Goal: Information Seeking & Learning: Learn about a topic

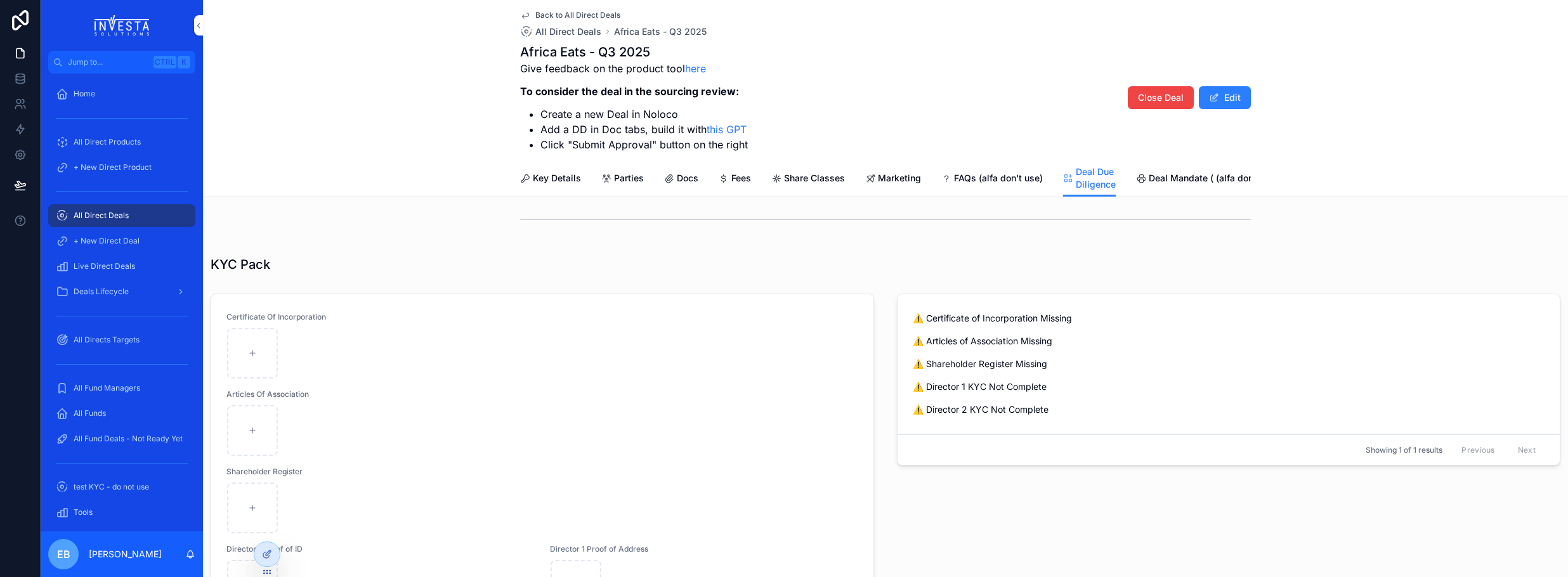
scroll to position [543, 0]
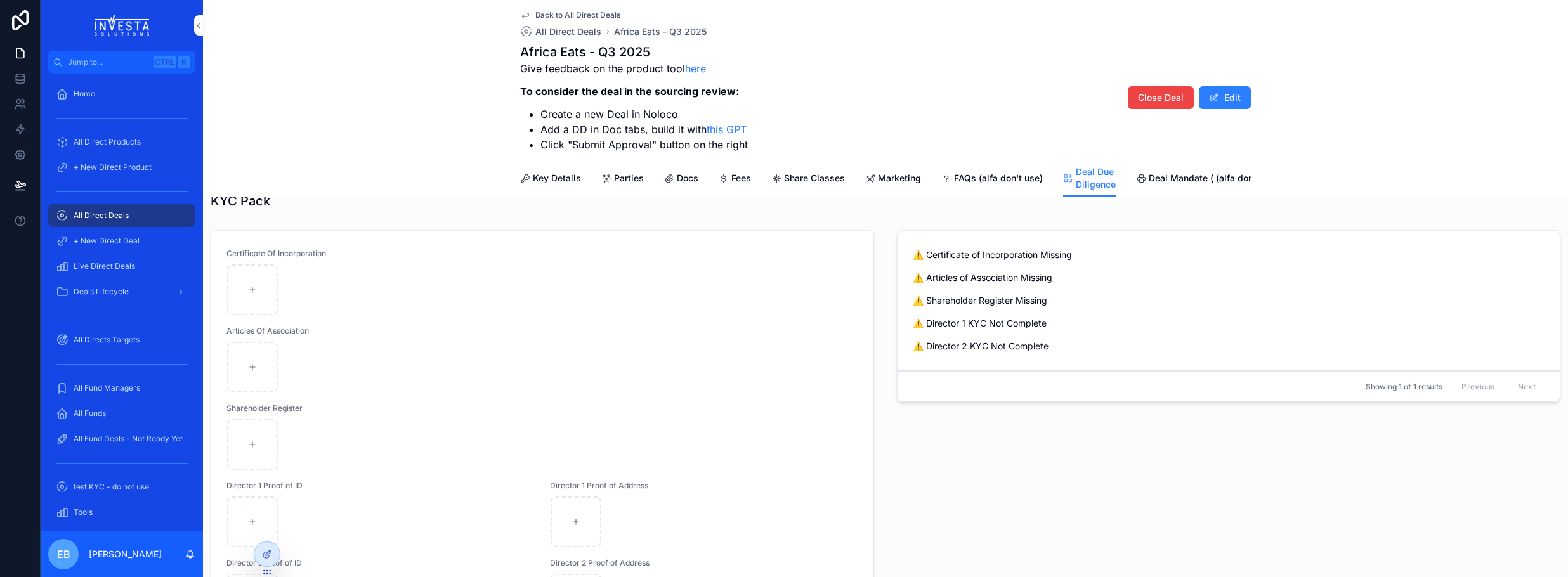
click at [548, 170] on link "Key Details" at bounding box center [549, 179] width 61 height 25
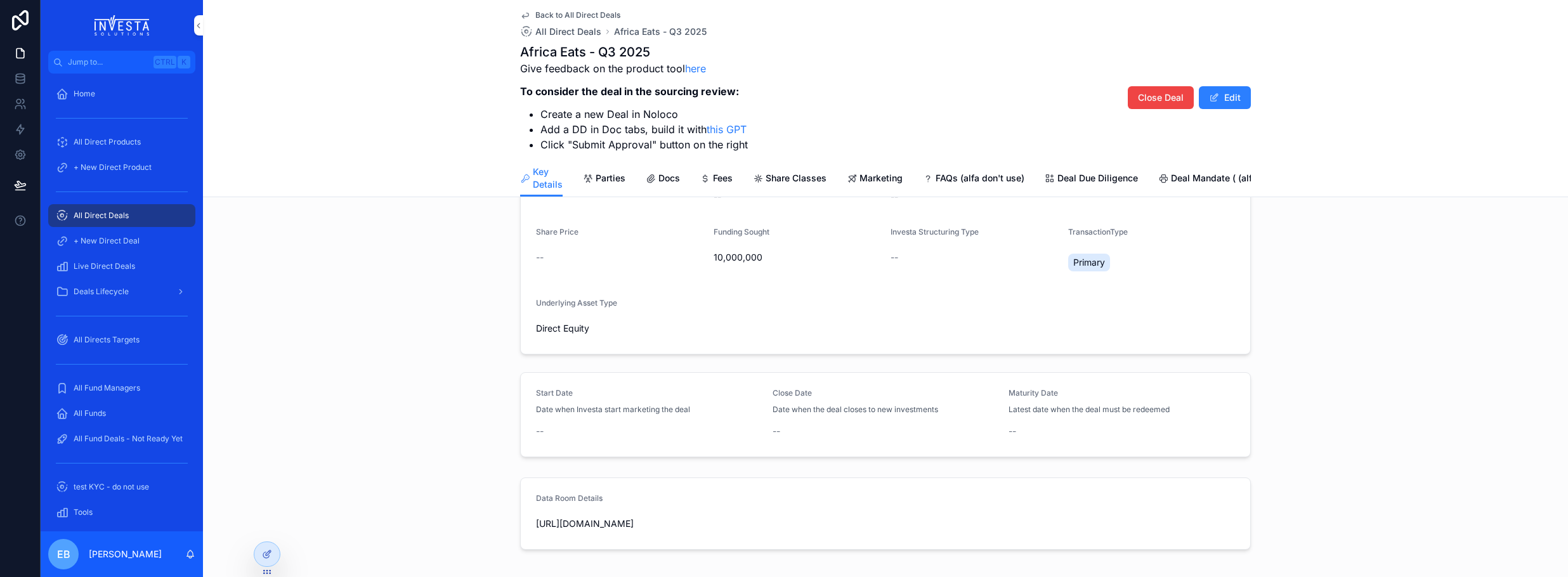
scroll to position [317, 0]
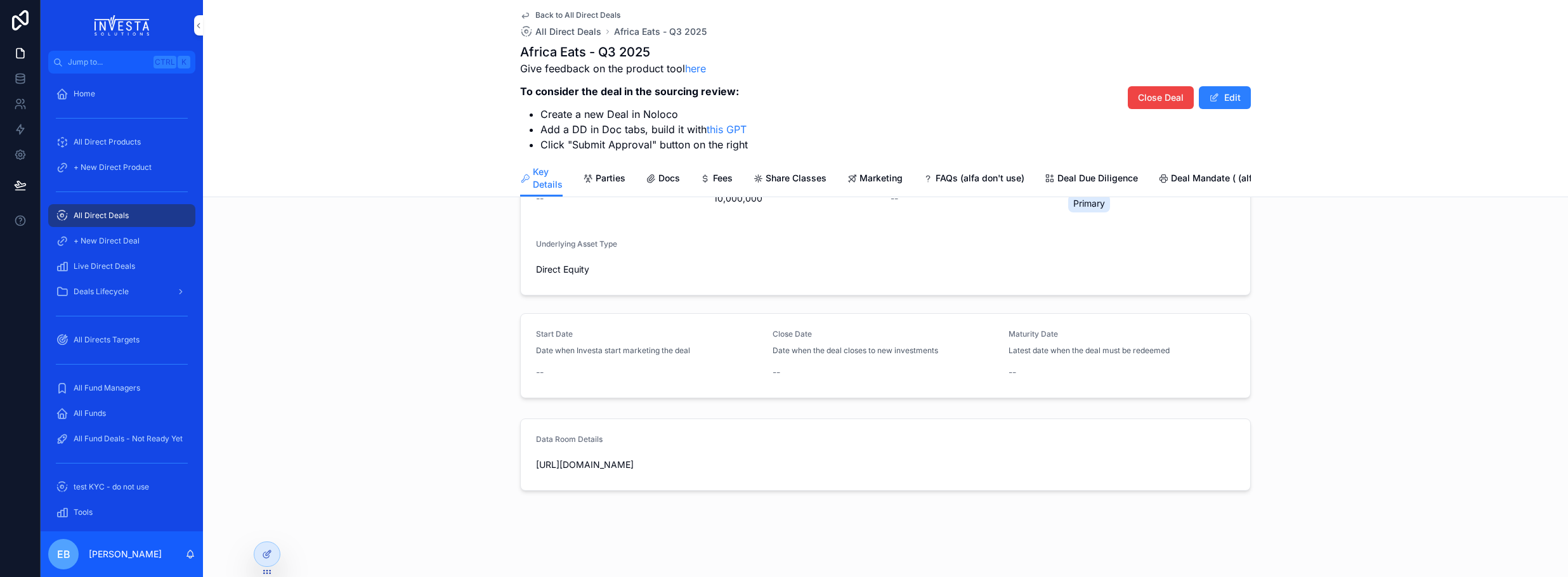
drag, startPoint x: 629, startPoint y: 466, endPoint x: 529, endPoint y: 472, distance: 100.2
click at [536, 471] on span "[URL][DOMAIN_NAME]" at bounding box center [885, 464] width 699 height 13
copy span "[URL][DOMAIN_NAME]"
click at [111, 341] on span "All Directs Targets" at bounding box center [106, 340] width 66 height 10
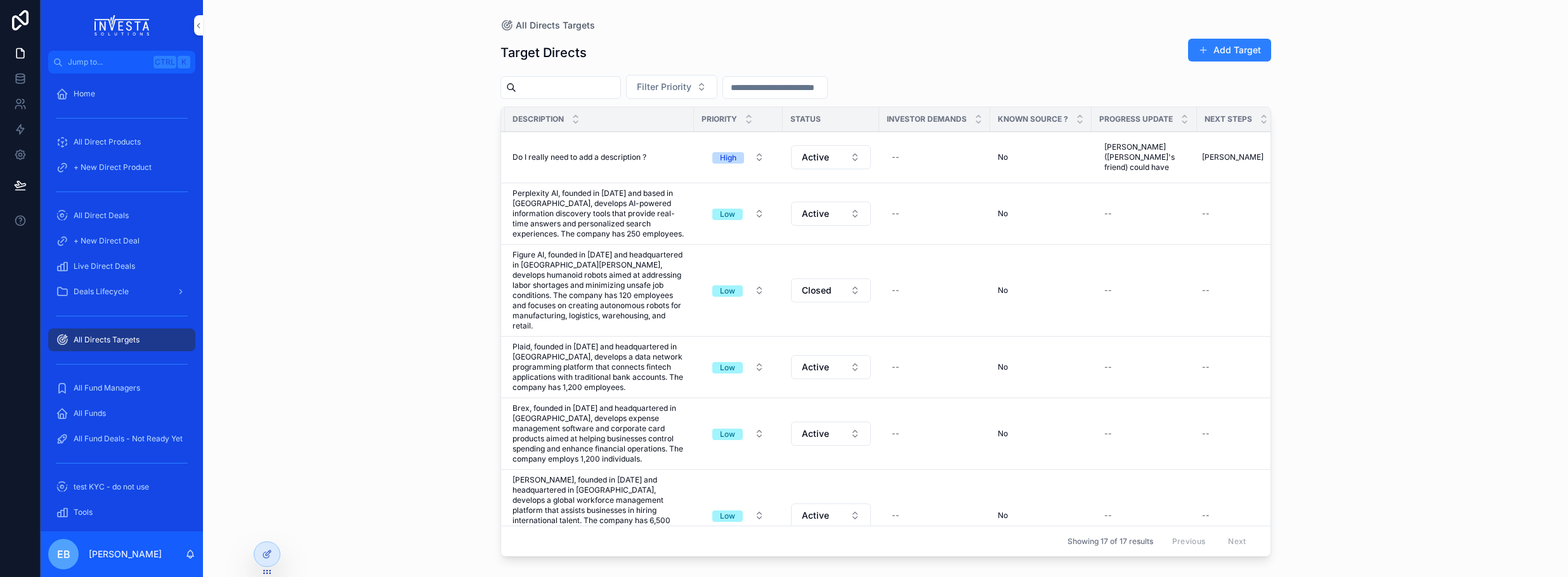
scroll to position [0, 121]
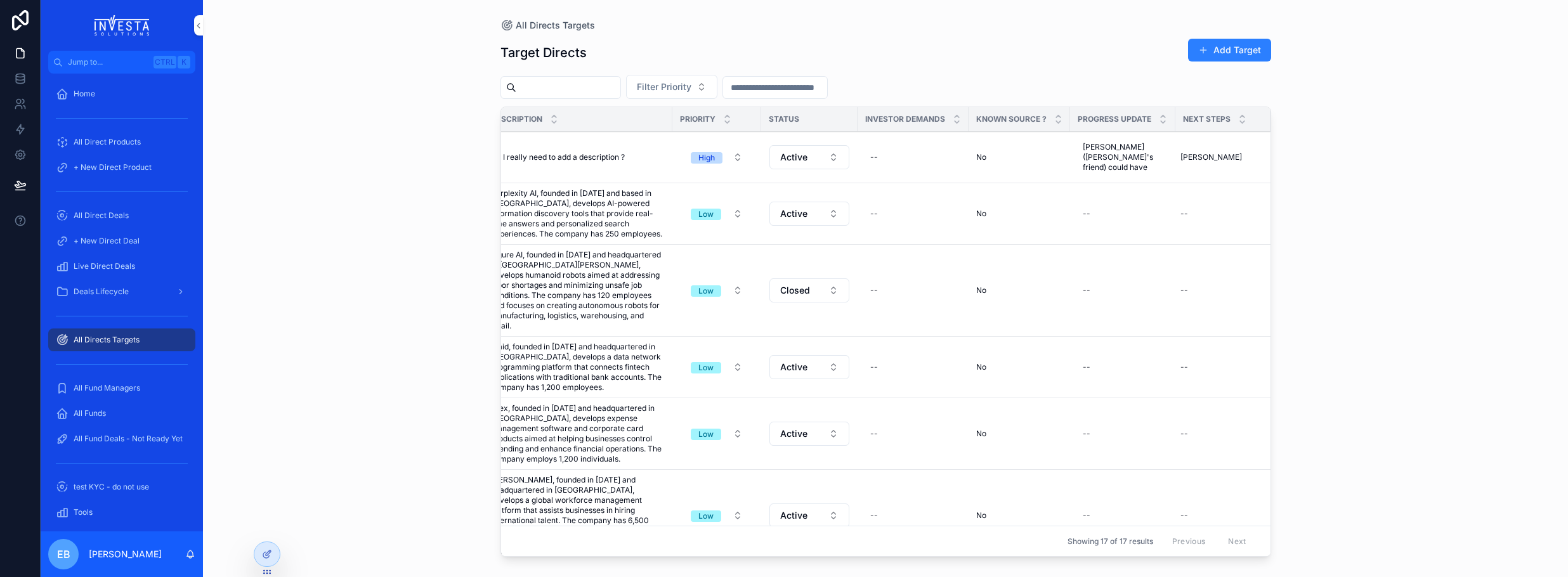
click at [1099, 166] on span "[PERSON_NAME] ([PERSON_NAME]'s friend) could have" at bounding box center [1123, 157] width 80 height 31
click at [1210, 161] on icon "scrollable content" at bounding box center [1210, 164] width 10 height 10
click at [1118, 164] on span "[PERSON_NAME] ([PERSON_NAME]'s friend) could have" at bounding box center [1123, 157] width 80 height 31
drag, startPoint x: 1158, startPoint y: 184, endPoint x: 1088, endPoint y: 156, distance: 75.4
click at [1088, 156] on textarea "**********" at bounding box center [1134, 178] width 120 height 48
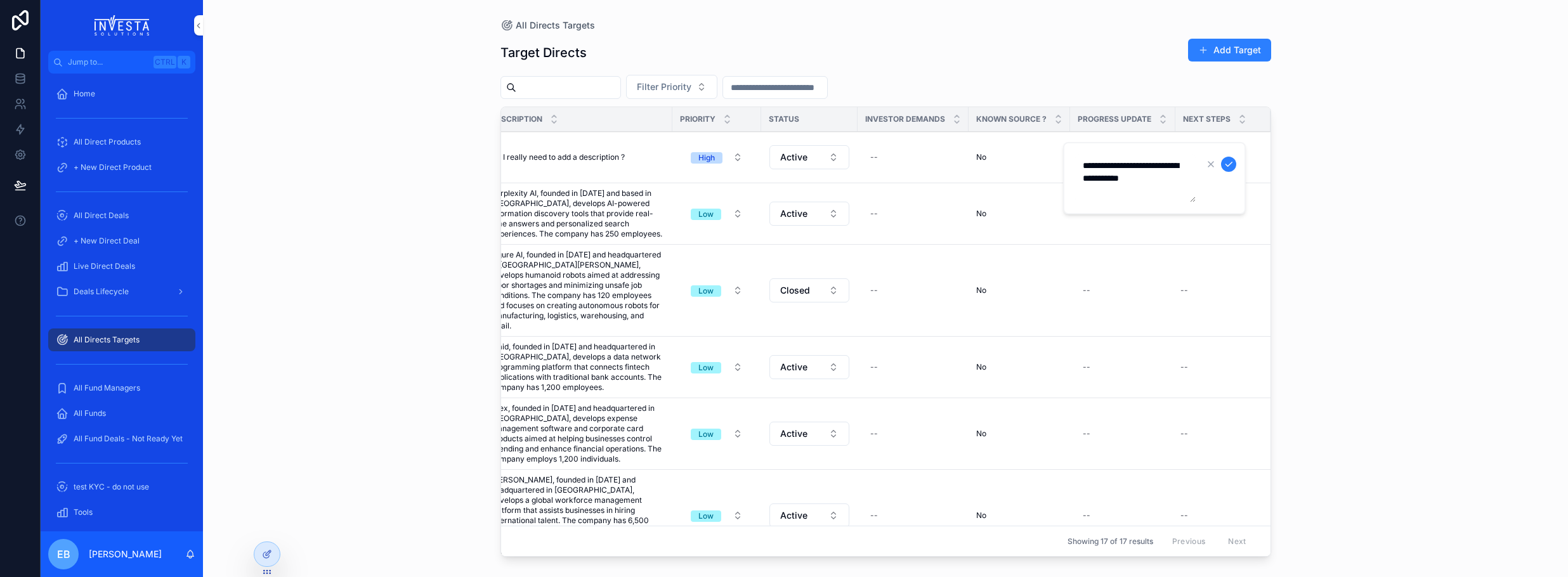
click at [1176, 176] on textarea "**********" at bounding box center [1134, 178] width 120 height 48
drag, startPoint x: 1172, startPoint y: 176, endPoint x: 1115, endPoint y: 178, distance: 57.0
click at [1115, 178] on textarea "**********" at bounding box center [1134, 178] width 120 height 48
type textarea "**********"
click at [1223, 271] on td "--" at bounding box center [1223, 290] width 95 height 92
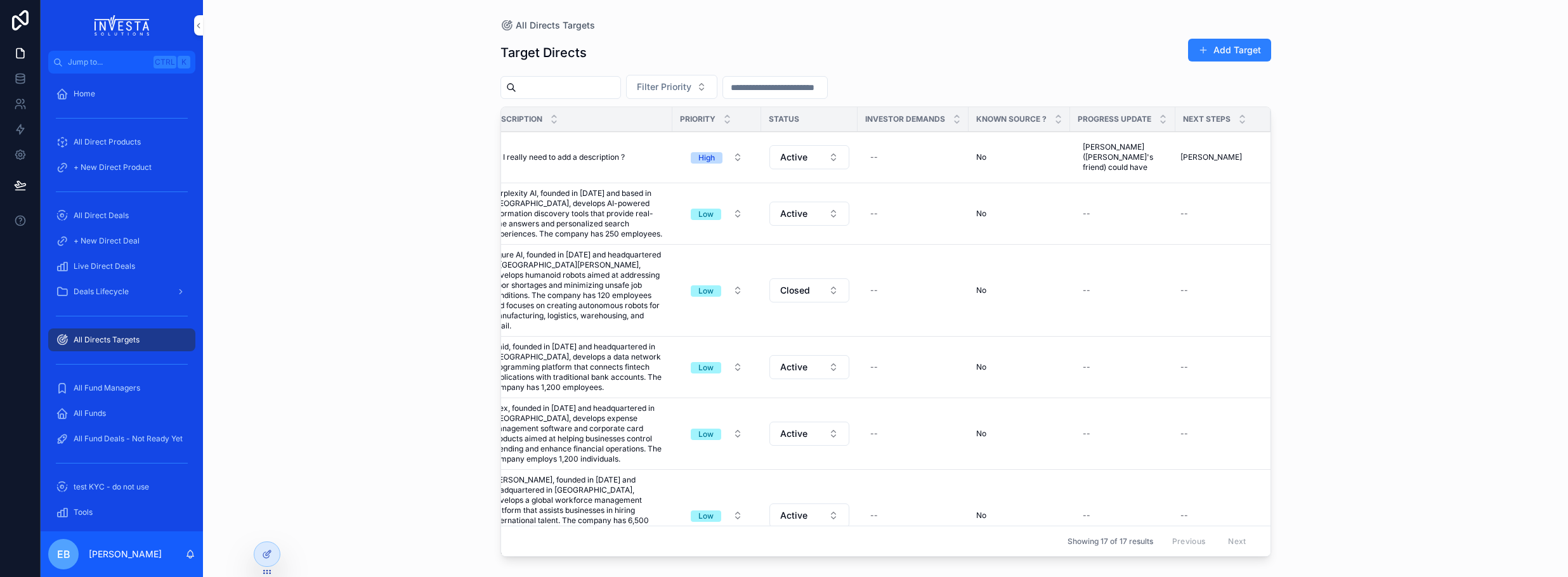
click at [1194, 152] on span "[PERSON_NAME]" at bounding box center [1210, 156] width 61 height 10
click at [1304, 174] on icon "scrollable content" at bounding box center [1308, 174] width 10 height 10
click at [1236, 208] on div "--" at bounding box center [1215, 214] width 80 height 20
click at [1201, 156] on span "[PERSON_NAME]" at bounding box center [1210, 156] width 61 height 10
drag, startPoint x: 1246, startPoint y: 180, endPoint x: 1168, endPoint y: 172, distance: 78.4
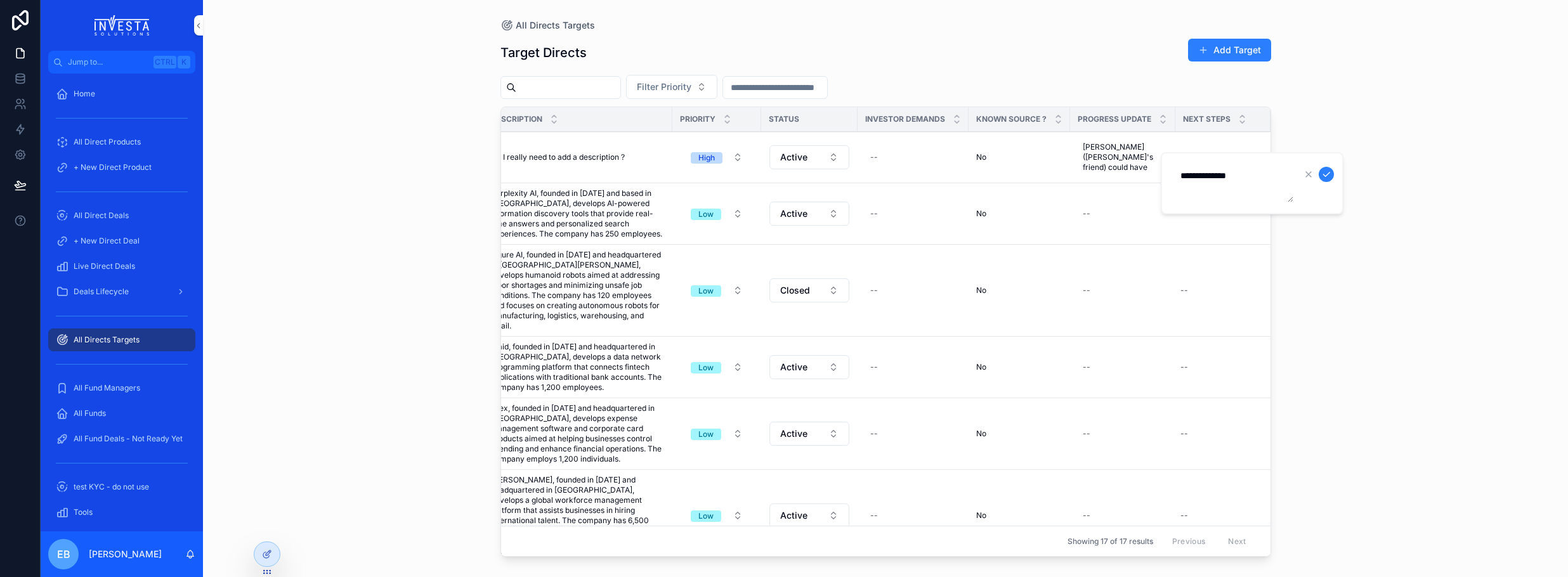
click at [1168, 172] on div "**********" at bounding box center [1251, 182] width 182 height 62
drag, startPoint x: 1330, startPoint y: 168, endPoint x: 1323, endPoint y: 174, distance: 9.2
click at [1330, 169] on button "scrollable content" at bounding box center [1326, 174] width 15 height 15
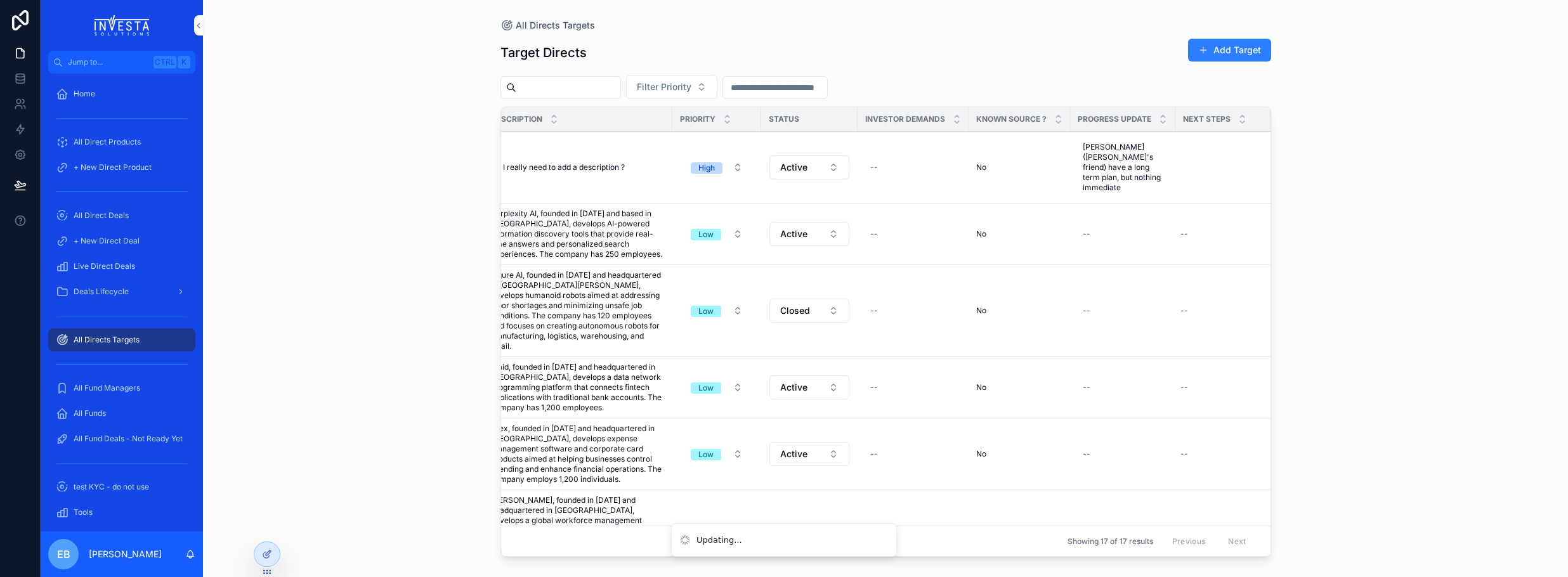
click at [1323, 174] on div "All Directs Targets Target Directs Add Target Filter Priority Target Name Descr…" at bounding box center [885, 288] width 1365 height 577
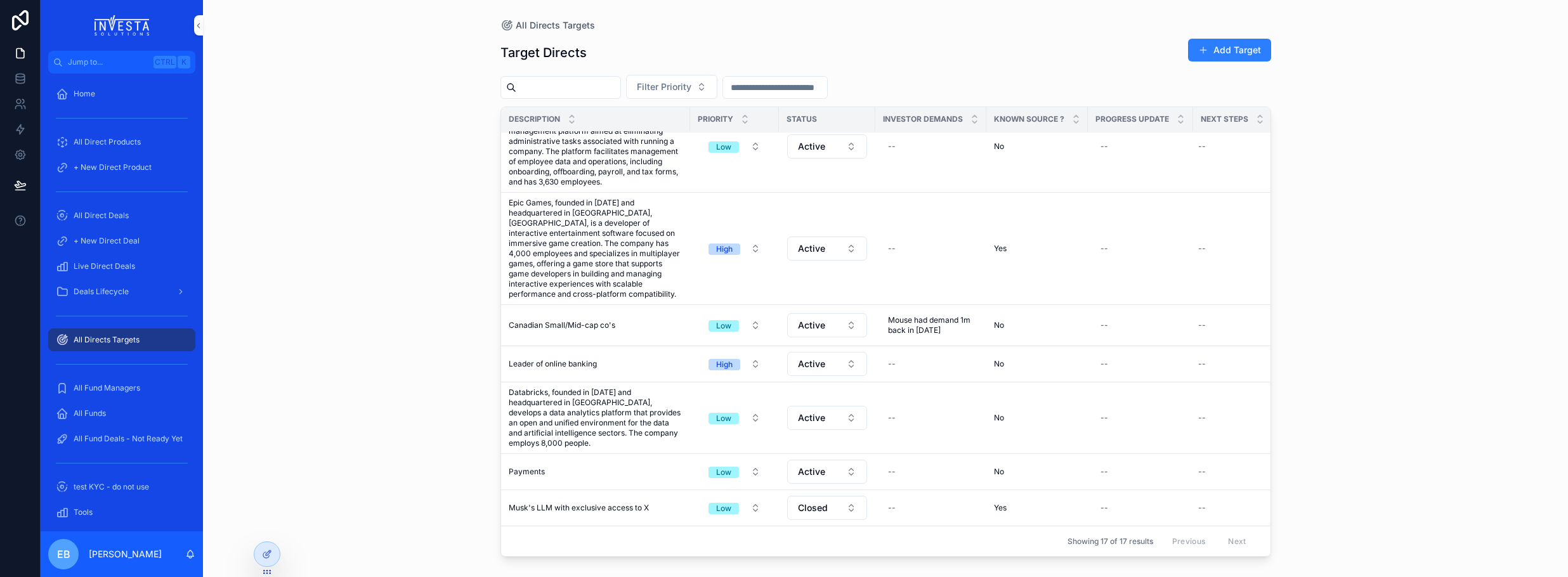
scroll to position [746, 121]
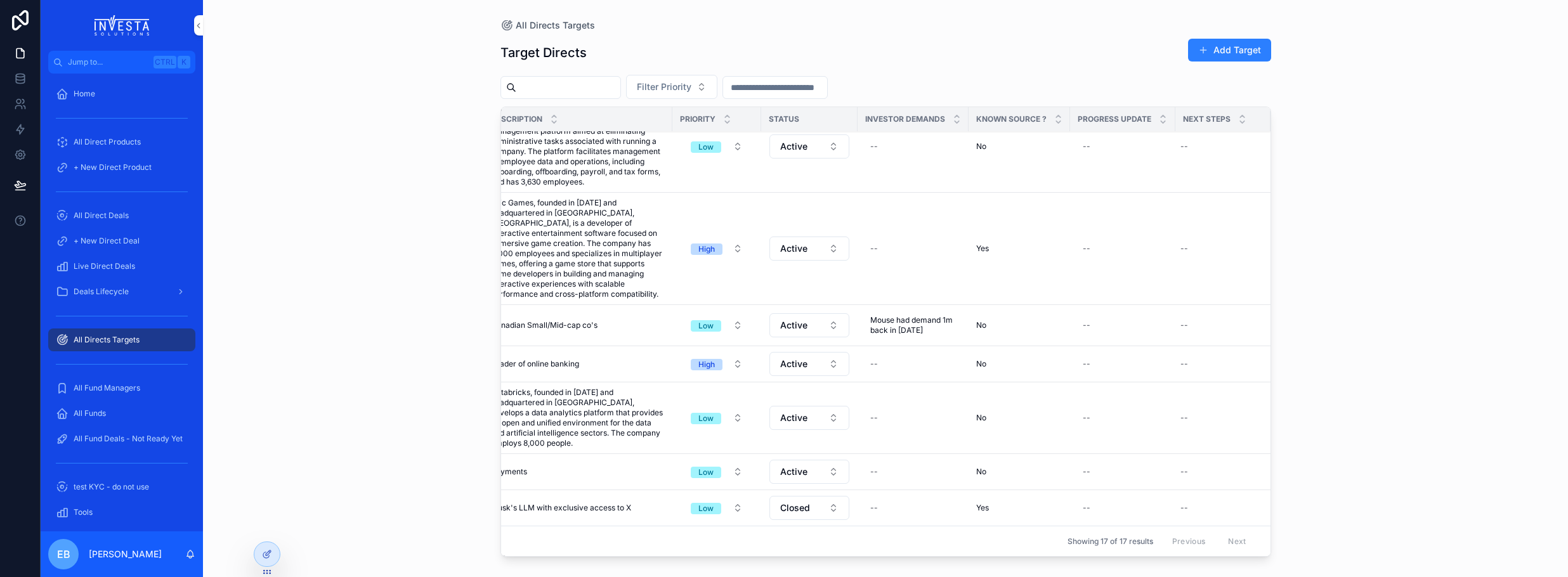
click at [1091, 542] on div "--" at bounding box center [1122, 552] width 90 height 20
type textarea "**********"
click at [1225, 508] on icon "scrollable content" at bounding box center [1228, 507] width 10 height 10
click at [1192, 546] on div "--" at bounding box center [1215, 557] width 80 height 20
type textarea "******"
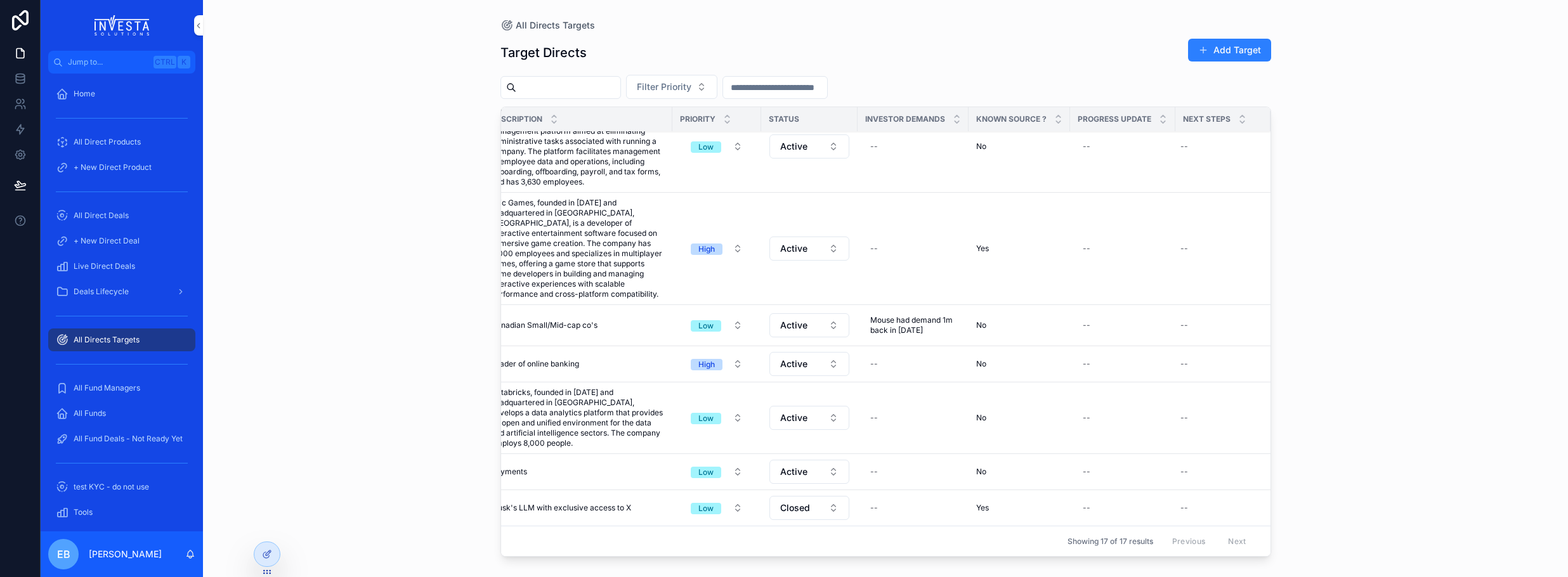
click at [1180, 552] on div "--" at bounding box center [1183, 557] width 7 height 10
click at [1220, 509] on textarea "******" at bounding box center [1232, 517] width 120 height 38
type textarea "**********"
click at [1323, 509] on icon "scrollable content" at bounding box center [1326, 507] width 10 height 10
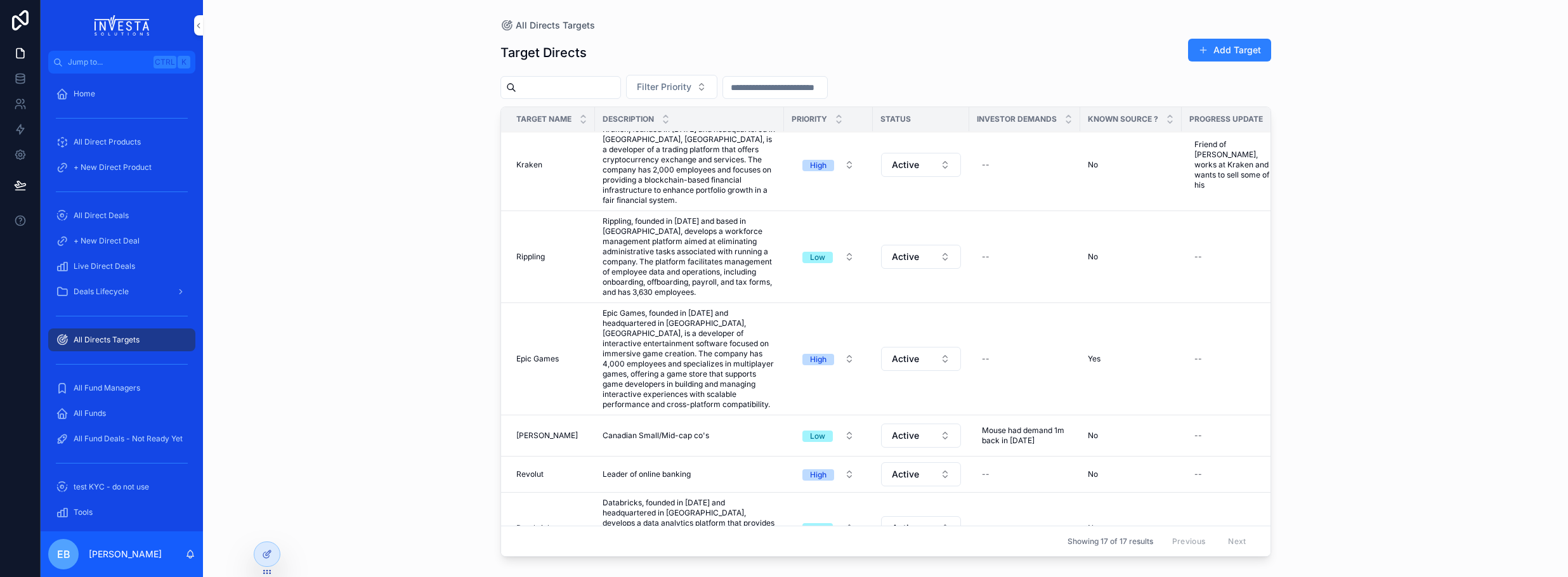
scroll to position [746, 0]
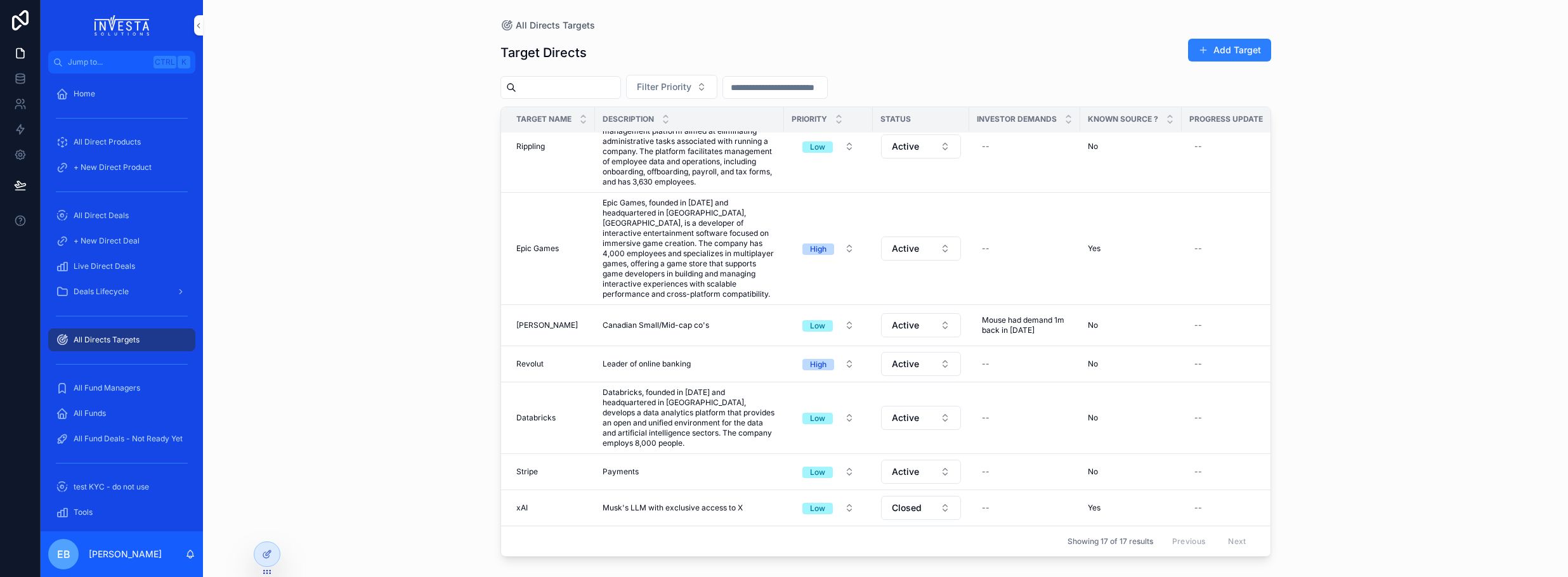
click at [1232, 50] on button "Add Target" at bounding box center [1229, 50] width 83 height 23
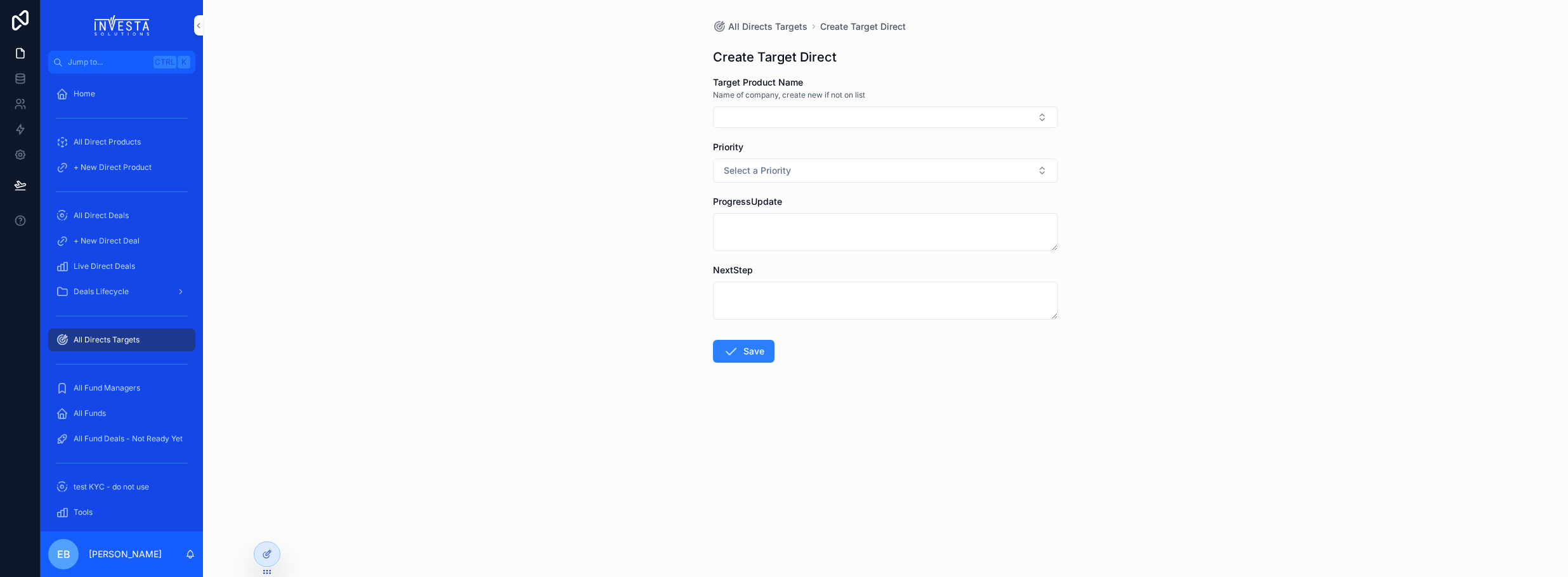
click at [938, 114] on button "Select Button" at bounding box center [885, 116] width 345 height 21
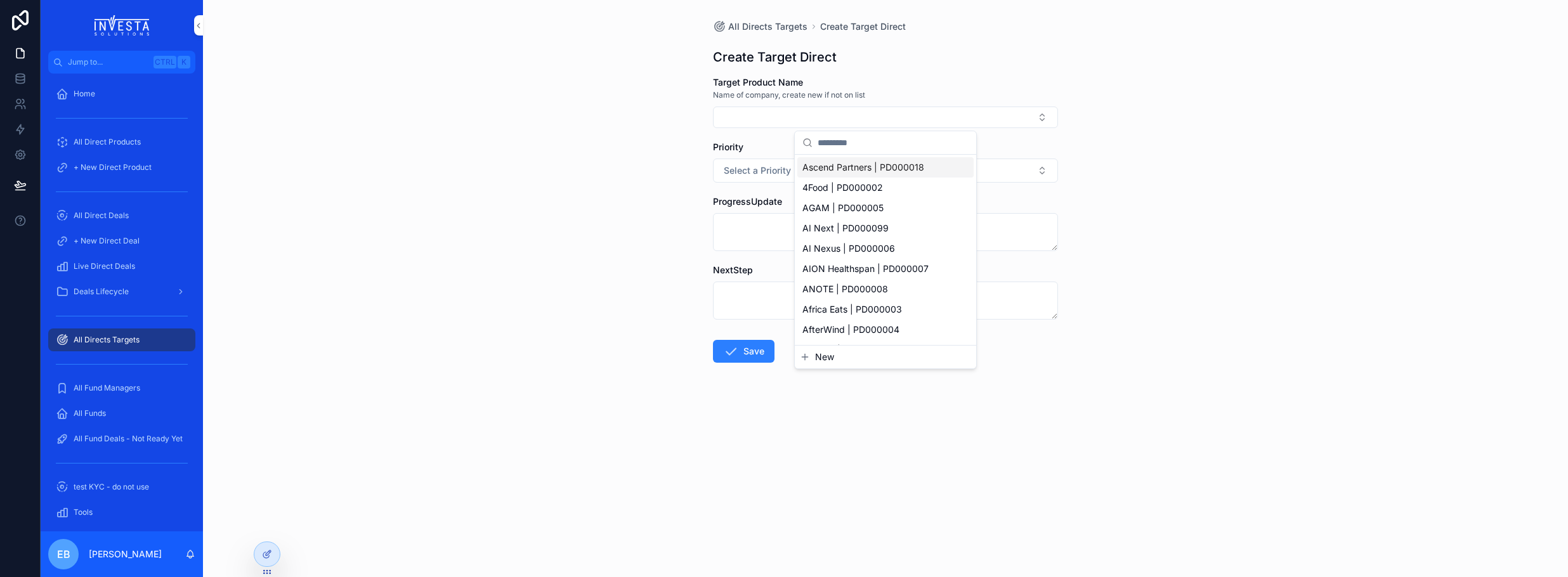
click at [864, 166] on span "Ascend Partners | PD000018" at bounding box center [863, 168] width 122 height 13
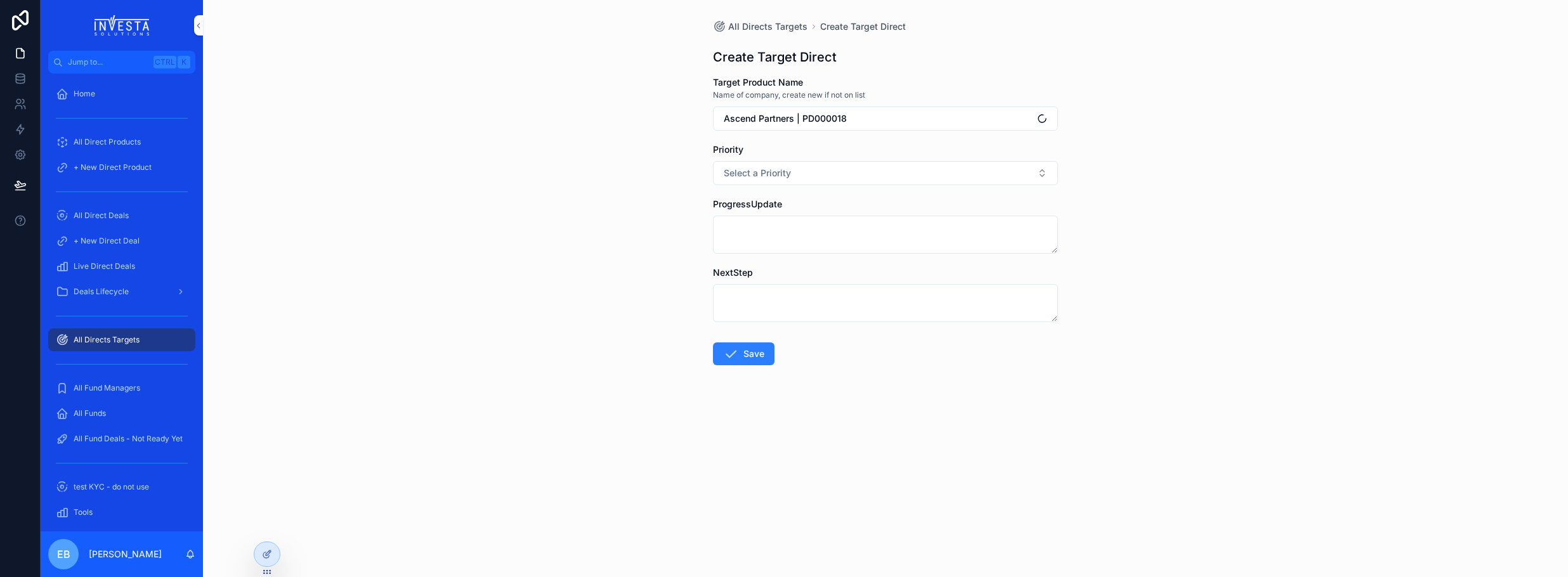
click at [860, 114] on button "Ascend Partners | PD000018" at bounding box center [885, 118] width 345 height 24
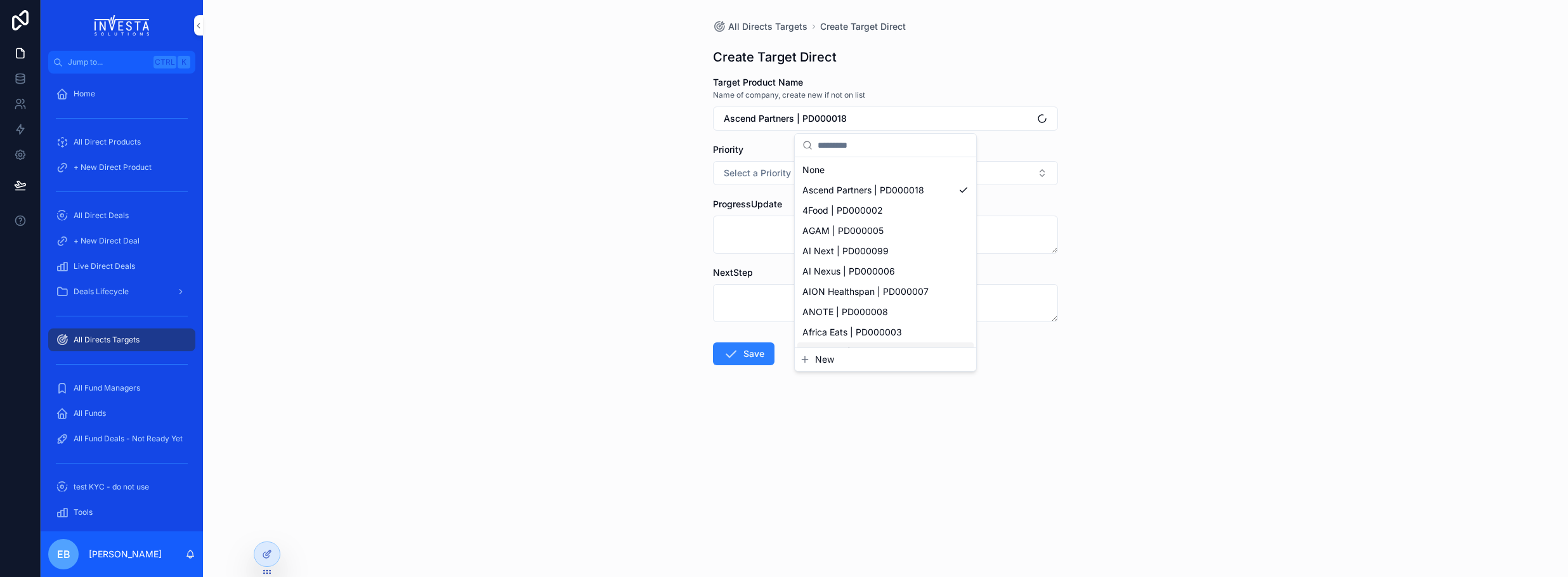
click at [829, 364] on span "New" at bounding box center [824, 359] width 19 height 13
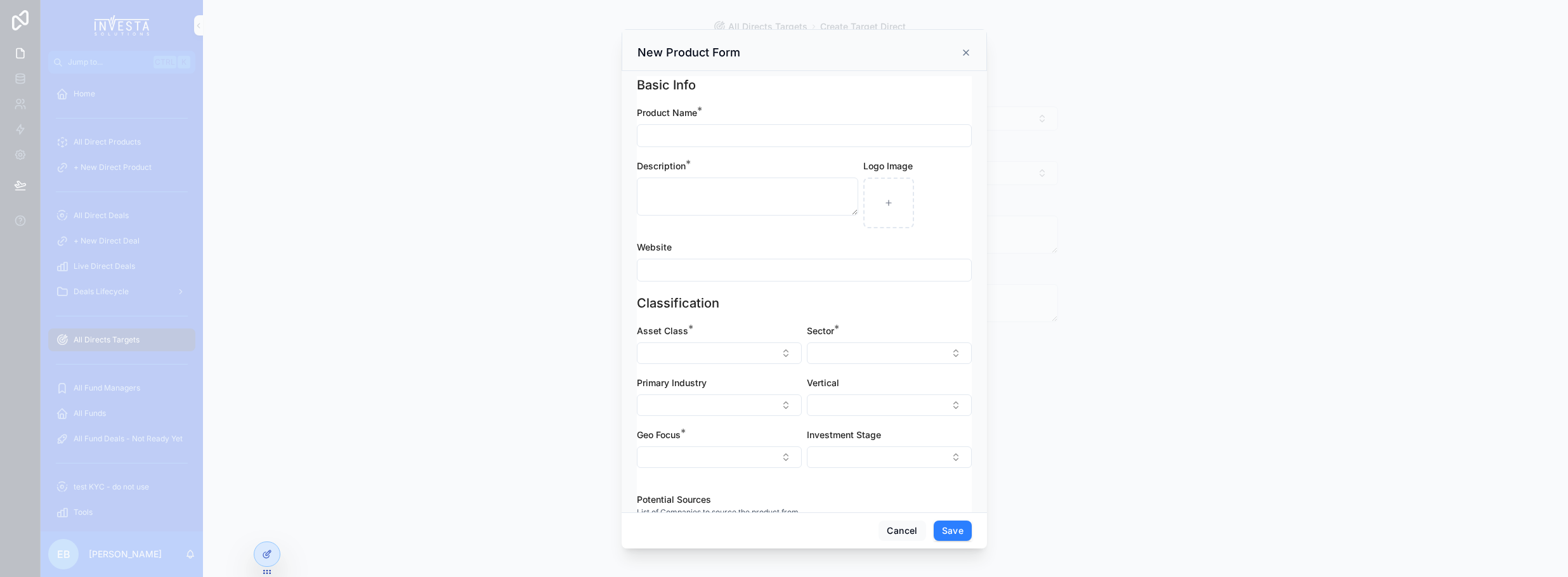
click at [727, 137] on input "scrollable content" at bounding box center [804, 135] width 333 height 18
type input "*"
type input "*********"
click at [732, 197] on textarea "scrollable content" at bounding box center [748, 196] width 222 height 38
click at [665, 190] on textarea "**********" at bounding box center [744, 196] width 215 height 38
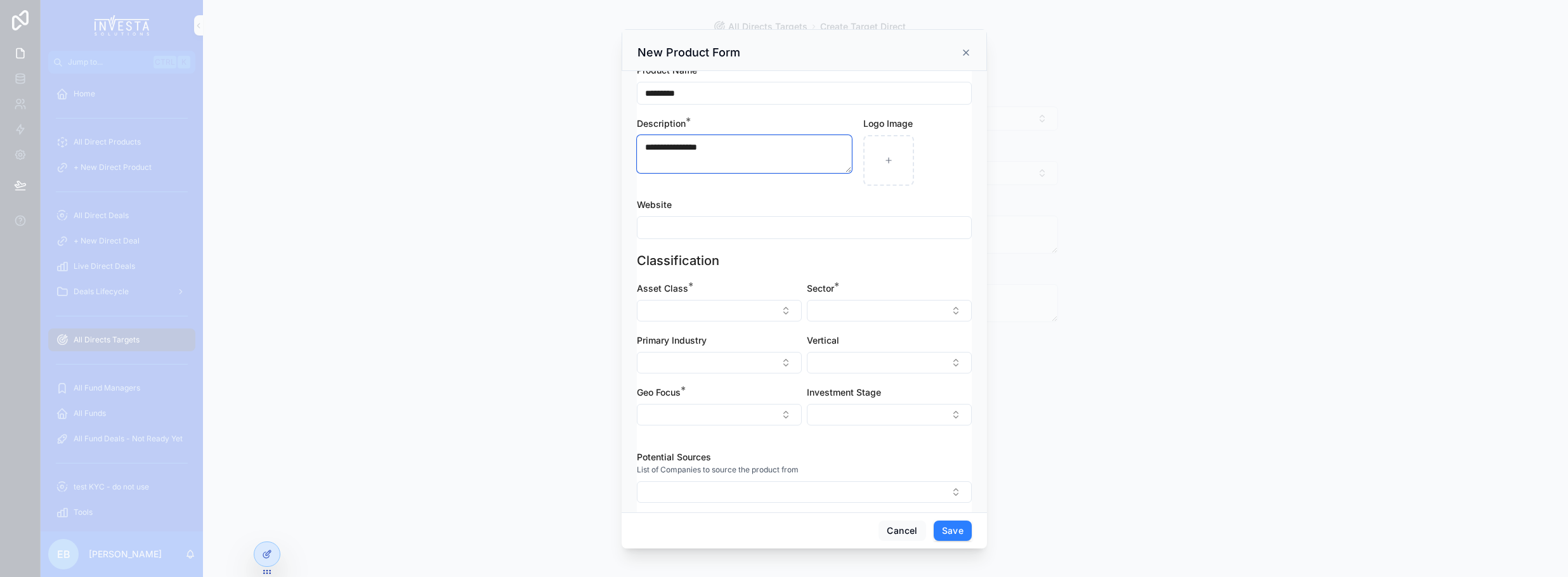
scroll to position [55, 0]
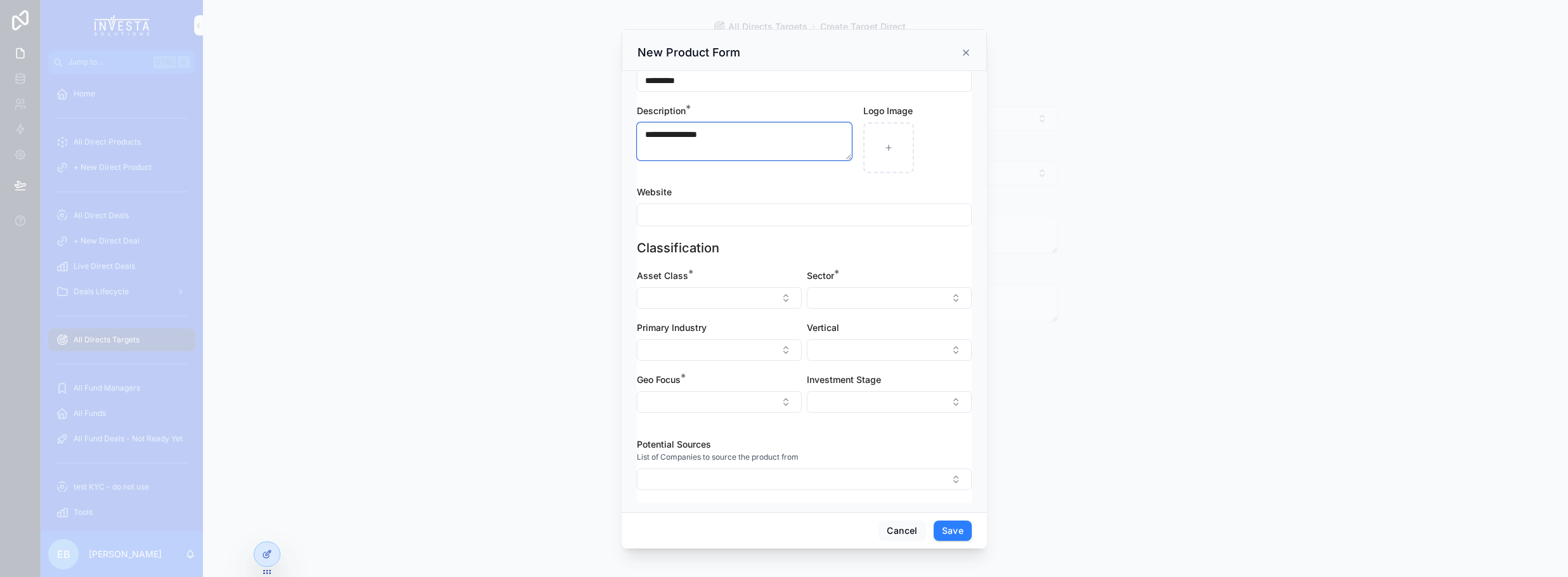
type textarea "**********"
click at [779, 289] on button "Select Button" at bounding box center [719, 298] width 165 height 21
click at [691, 514] on span "Private Equity" at bounding box center [662, 510] width 58 height 13
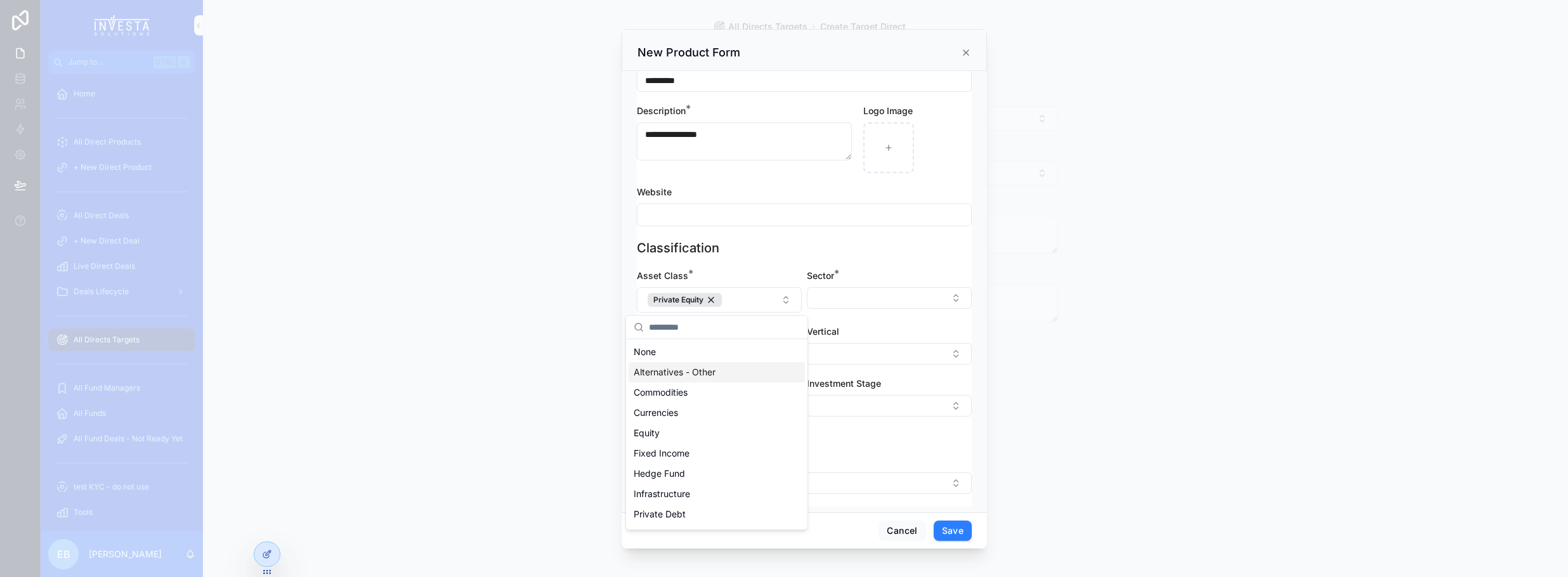
click at [918, 299] on button "Select Button" at bounding box center [888, 298] width 165 height 21
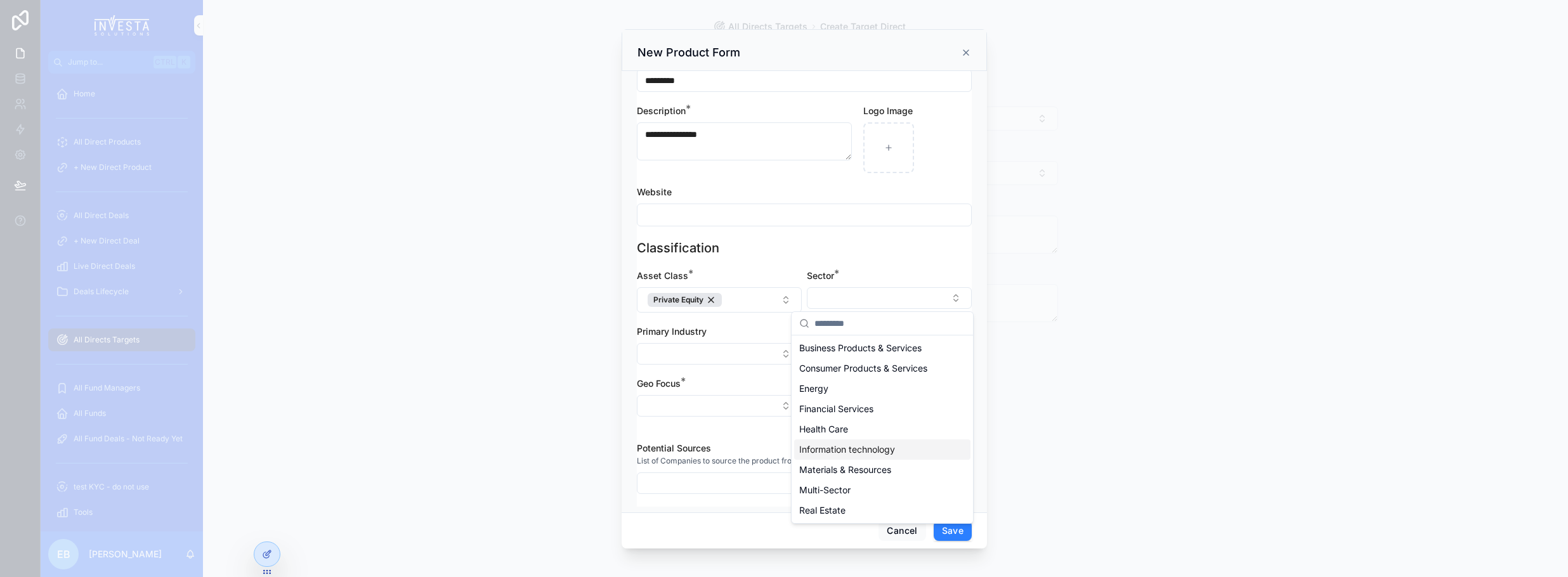
click at [892, 454] on span "Information technology" at bounding box center [846, 450] width 96 height 13
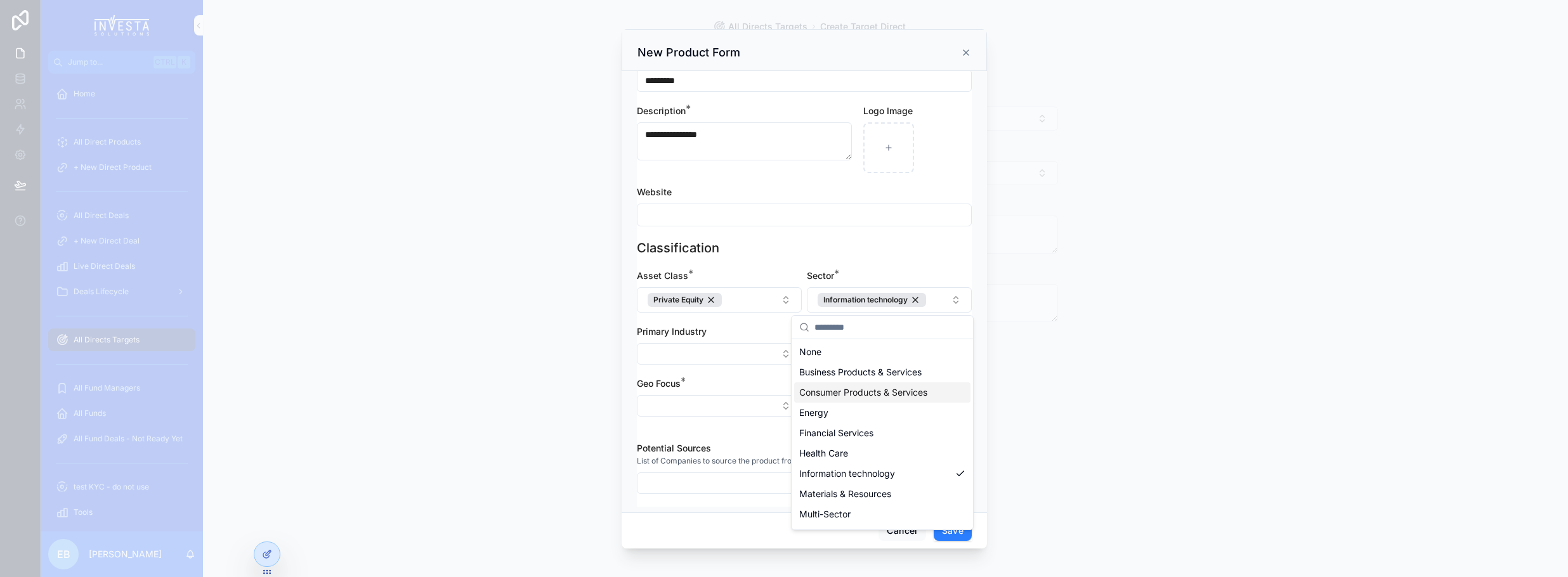
click at [760, 402] on button "Select Button" at bounding box center [719, 405] width 165 height 21
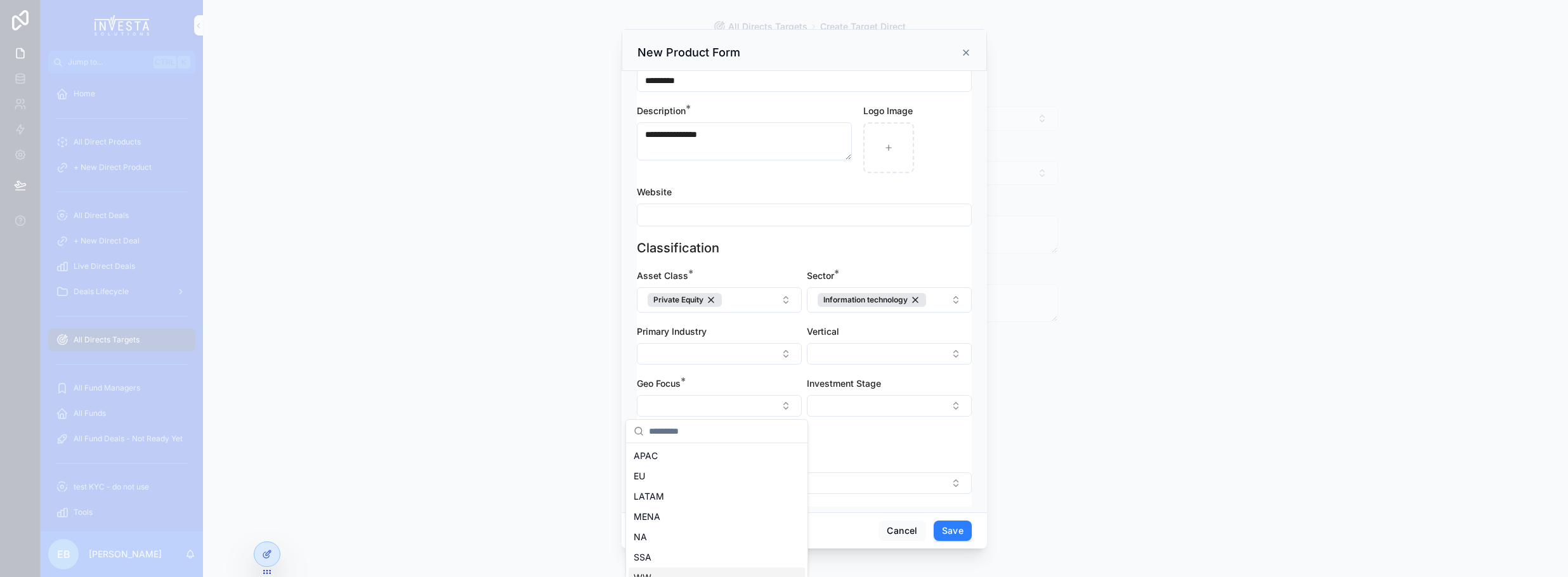
click at [649, 575] on span "WW" at bounding box center [642, 578] width 18 height 13
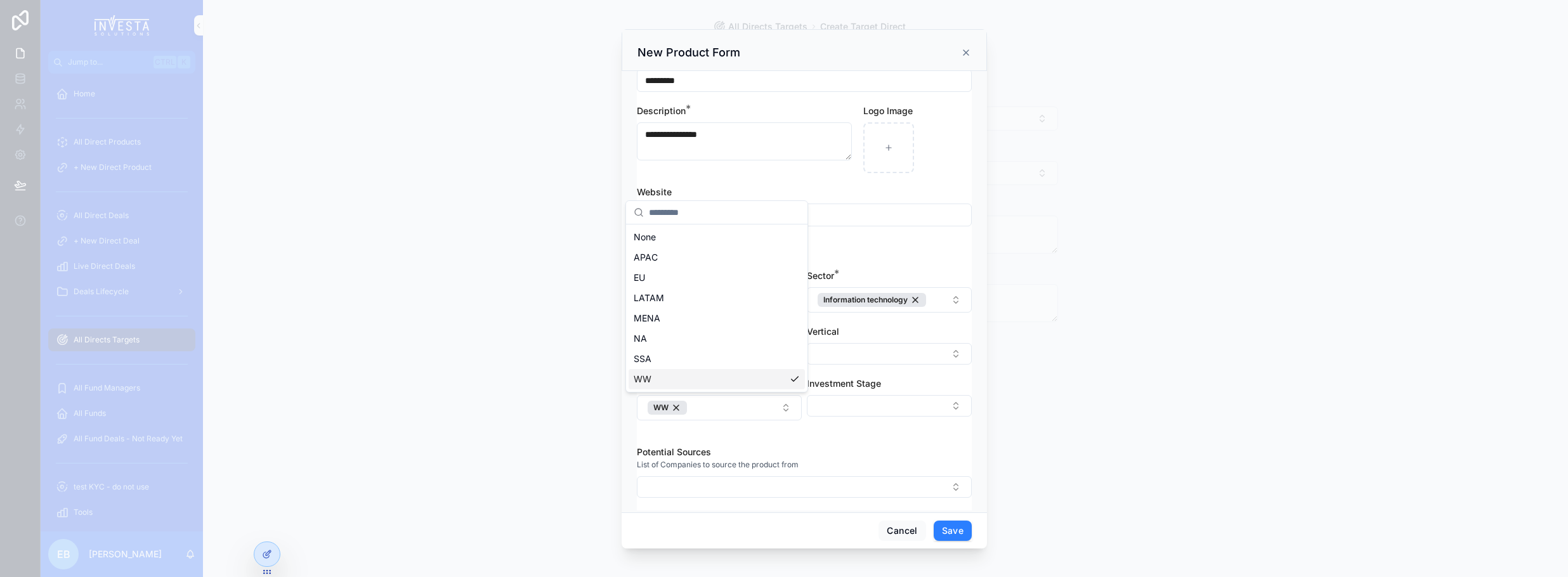
scroll to position [62, 0]
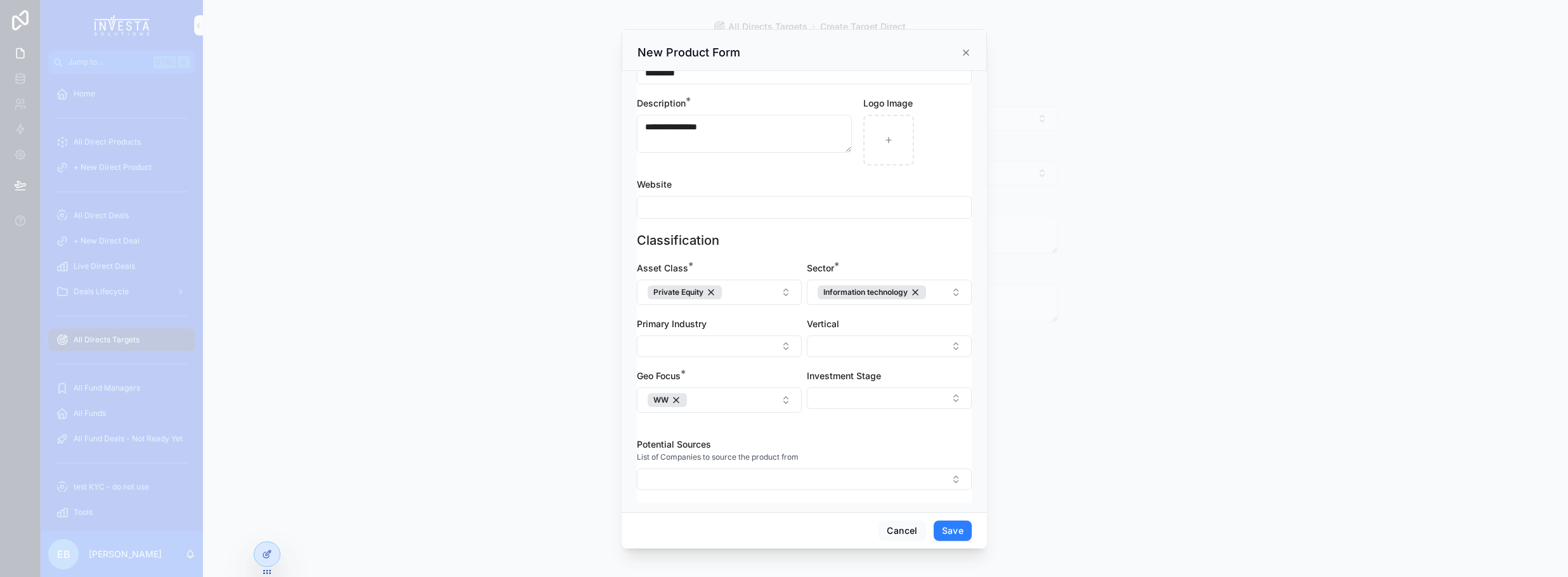
click at [956, 528] on button "Save" at bounding box center [953, 530] width 38 height 20
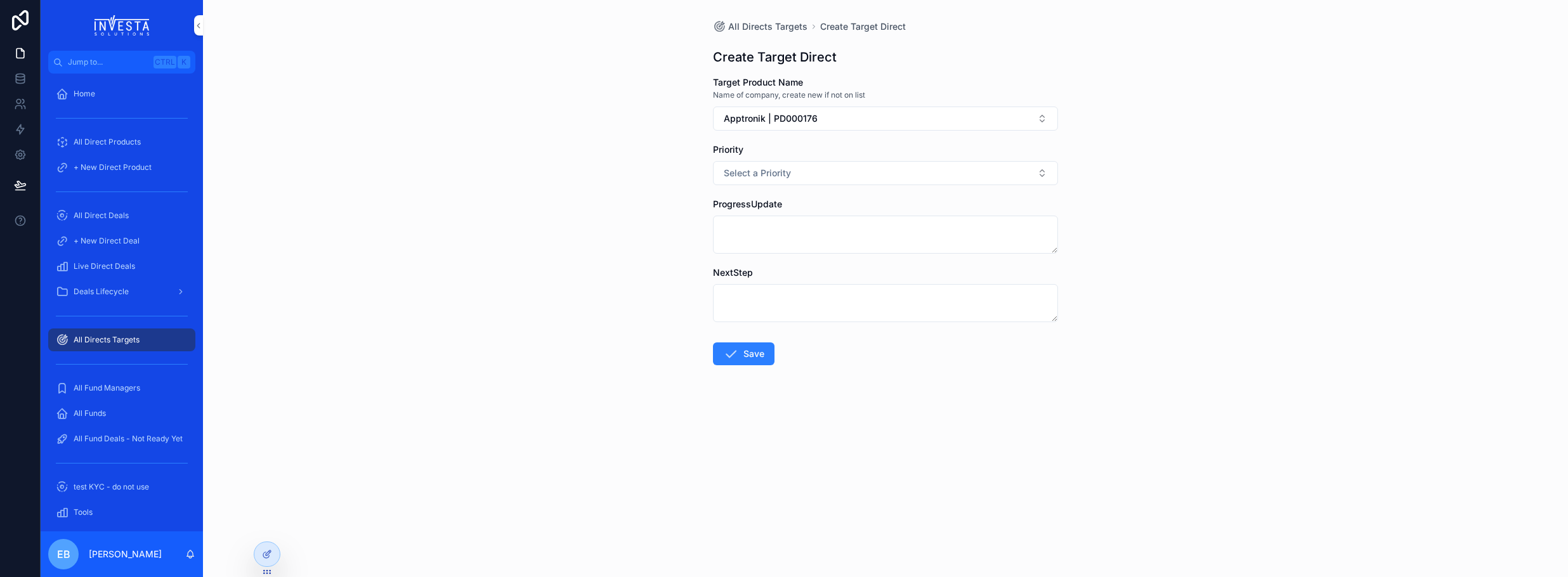
click at [829, 185] on form "Target Product Name Name of company, create new if not on list Apptronik | PD00…" at bounding box center [885, 262] width 345 height 370
click at [831, 176] on button "Select a Priority" at bounding box center [885, 173] width 345 height 24
click at [851, 246] on div "Low" at bounding box center [885, 243] width 176 height 19
click at [757, 356] on button "Save" at bounding box center [744, 354] width 61 height 23
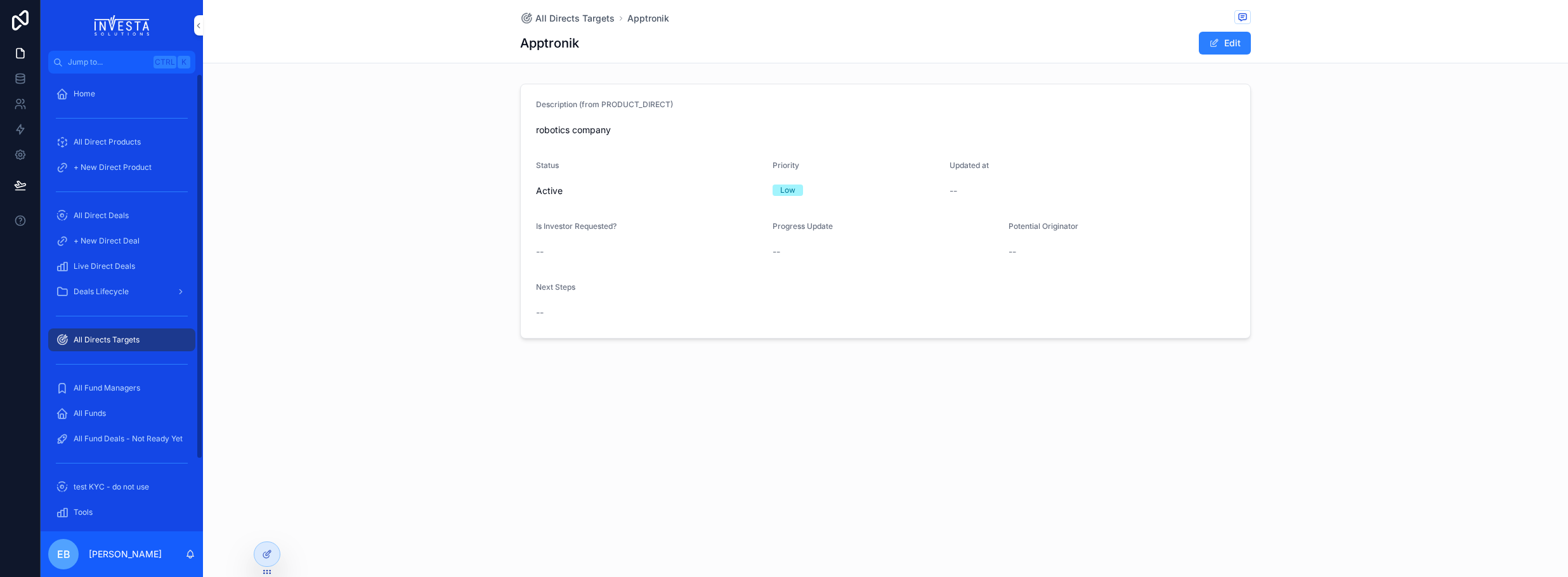
click at [131, 335] on span "All Directs Targets" at bounding box center [106, 340] width 66 height 10
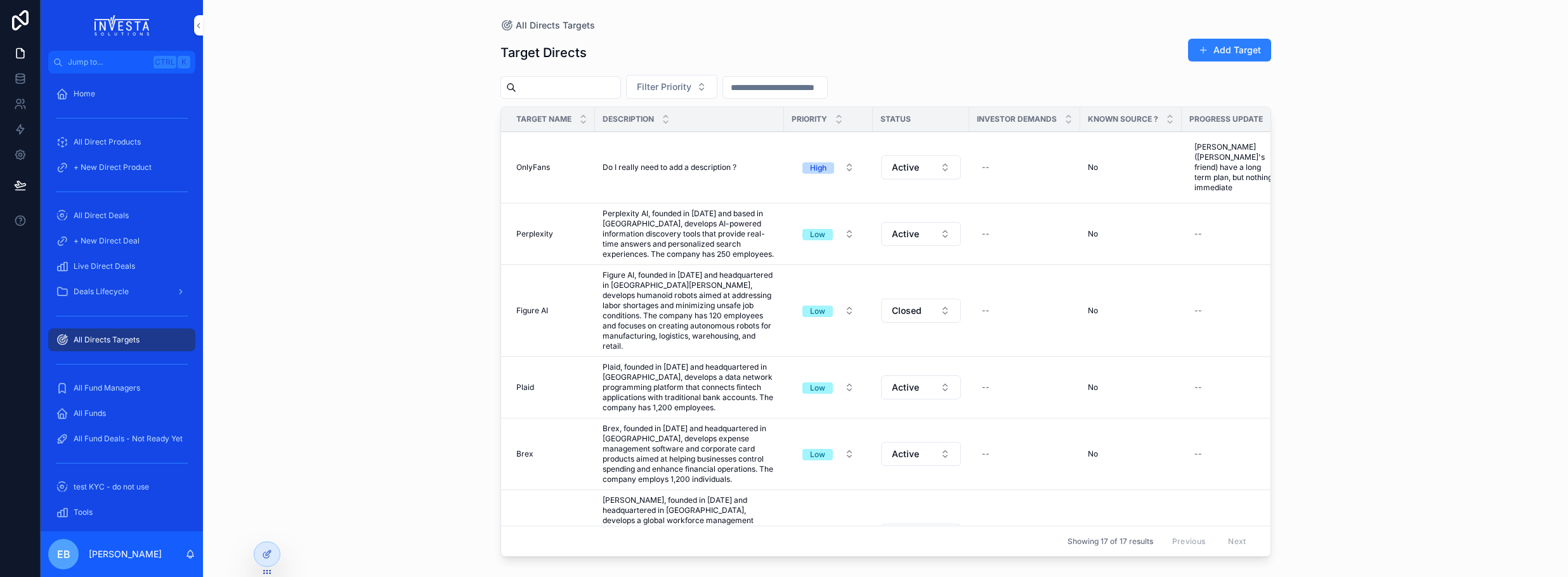
click at [1248, 48] on button "Add Target" at bounding box center [1229, 50] width 83 height 23
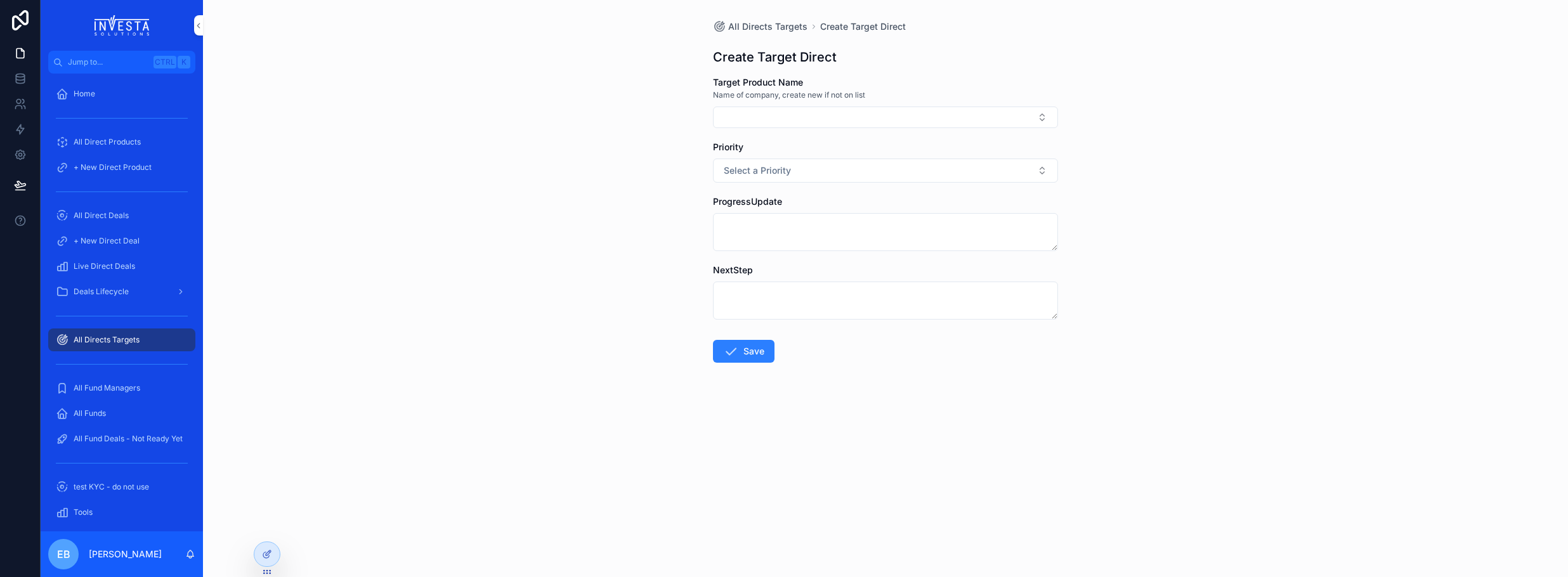
click at [913, 118] on button "Select Button" at bounding box center [885, 116] width 345 height 21
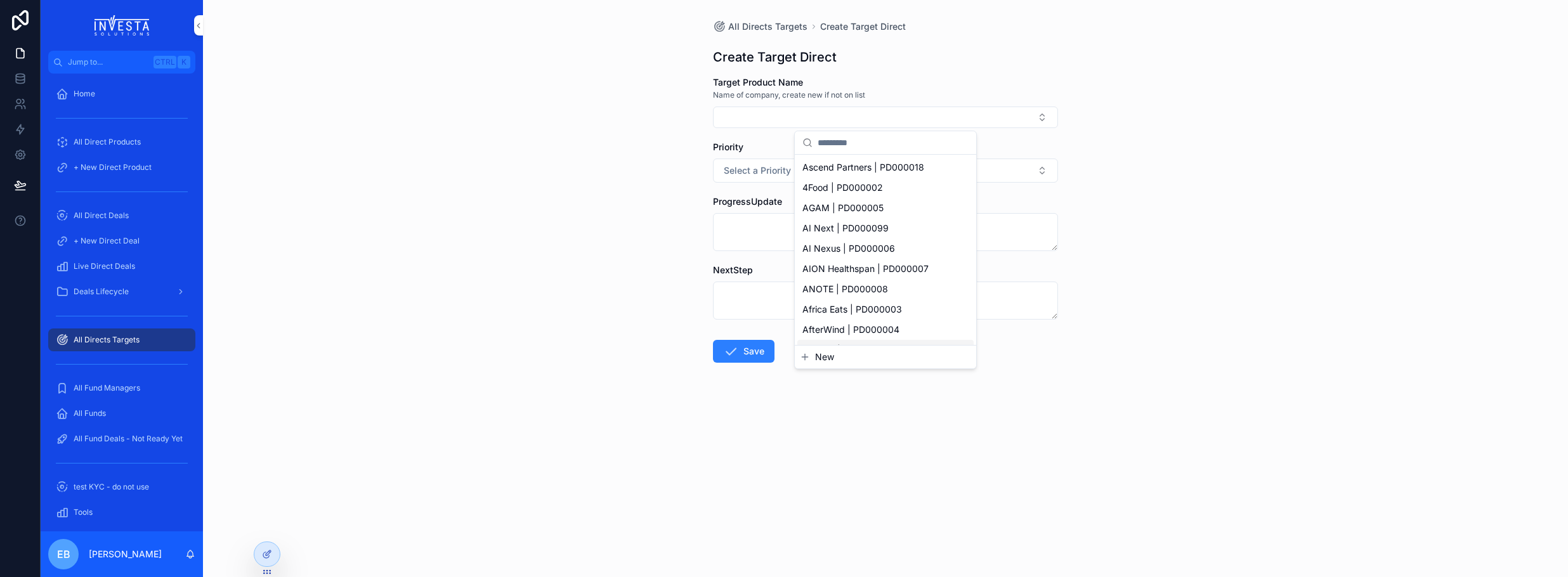
click at [832, 354] on span "New" at bounding box center [824, 357] width 19 height 13
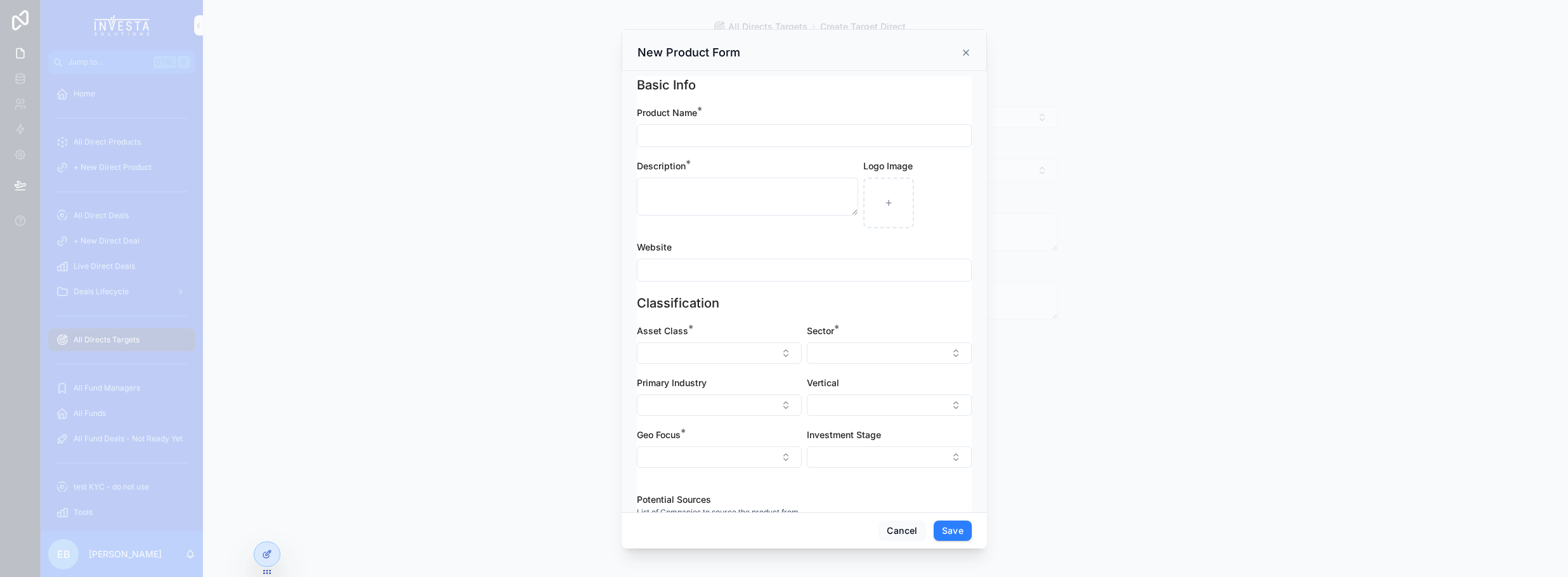
click at [801, 141] on input "scrollable content" at bounding box center [804, 135] width 333 height 18
type input "*********"
click at [754, 197] on textarea "scrollable content" at bounding box center [748, 196] width 222 height 38
type textarea "**********"
click at [770, 349] on button "Select Button" at bounding box center [719, 353] width 165 height 21
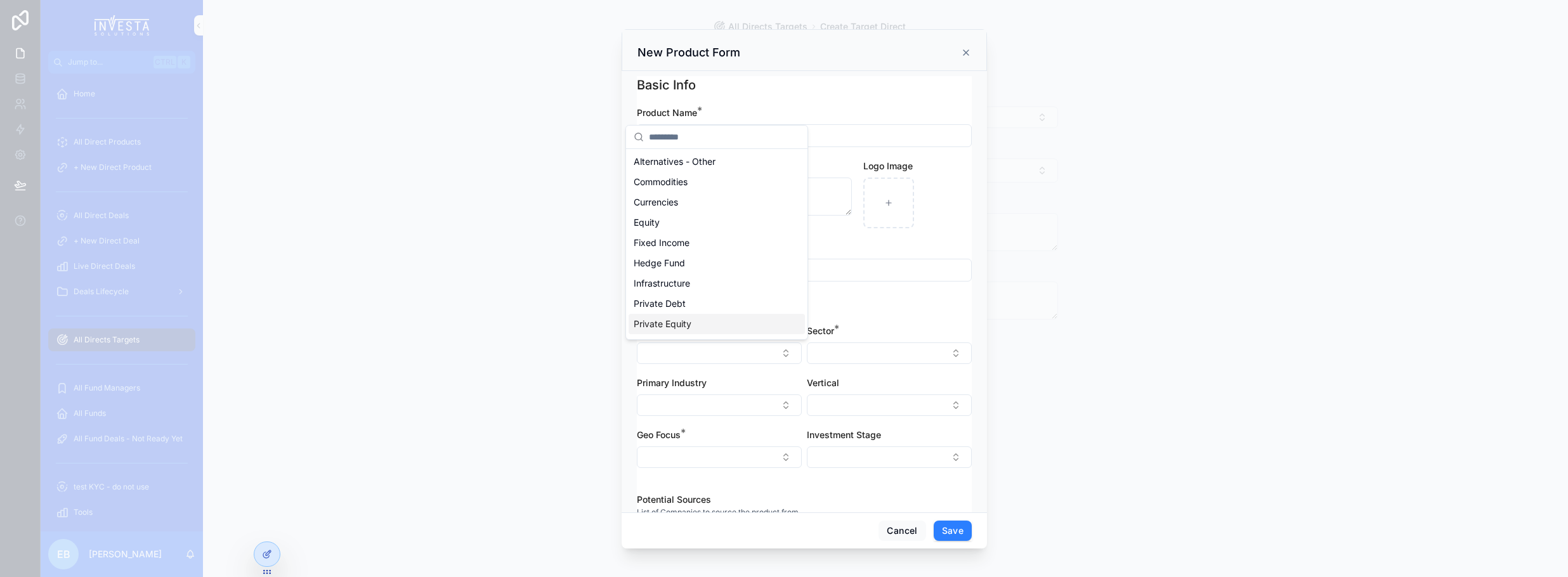
click at [734, 328] on div "Private Equity" at bounding box center [716, 324] width 176 height 20
click at [880, 346] on button "Select Button" at bounding box center [888, 353] width 165 height 21
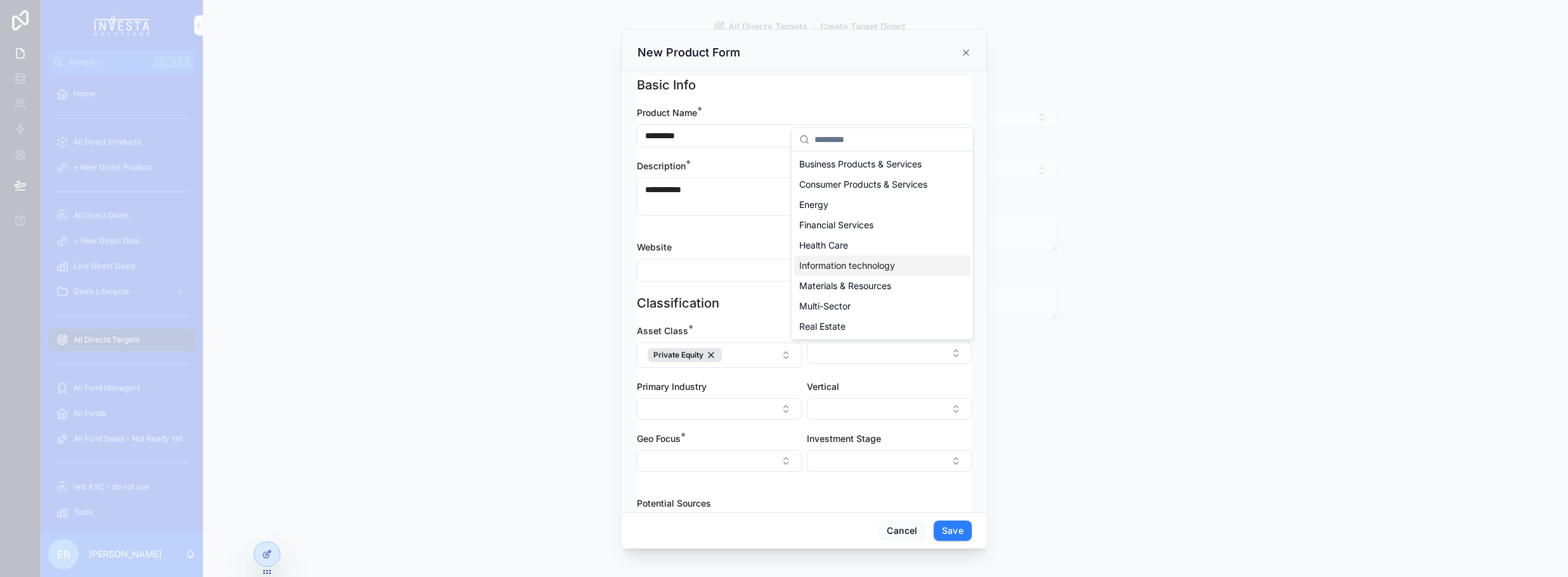
click at [908, 267] on div "Information technology" at bounding box center [882, 265] width 176 height 20
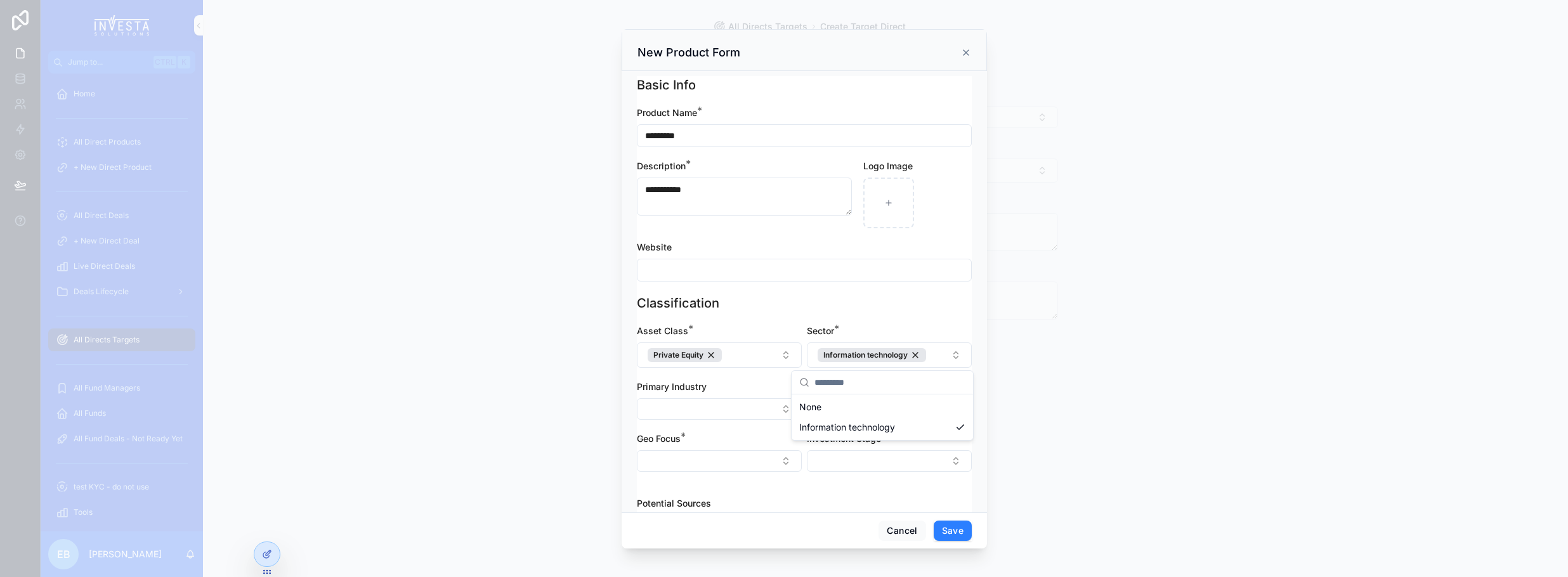
click at [778, 454] on button "Select Button" at bounding box center [719, 461] width 165 height 21
click at [720, 435] on div "WW" at bounding box center [716, 435] width 176 height 20
click at [945, 533] on button "Save" at bounding box center [953, 530] width 38 height 20
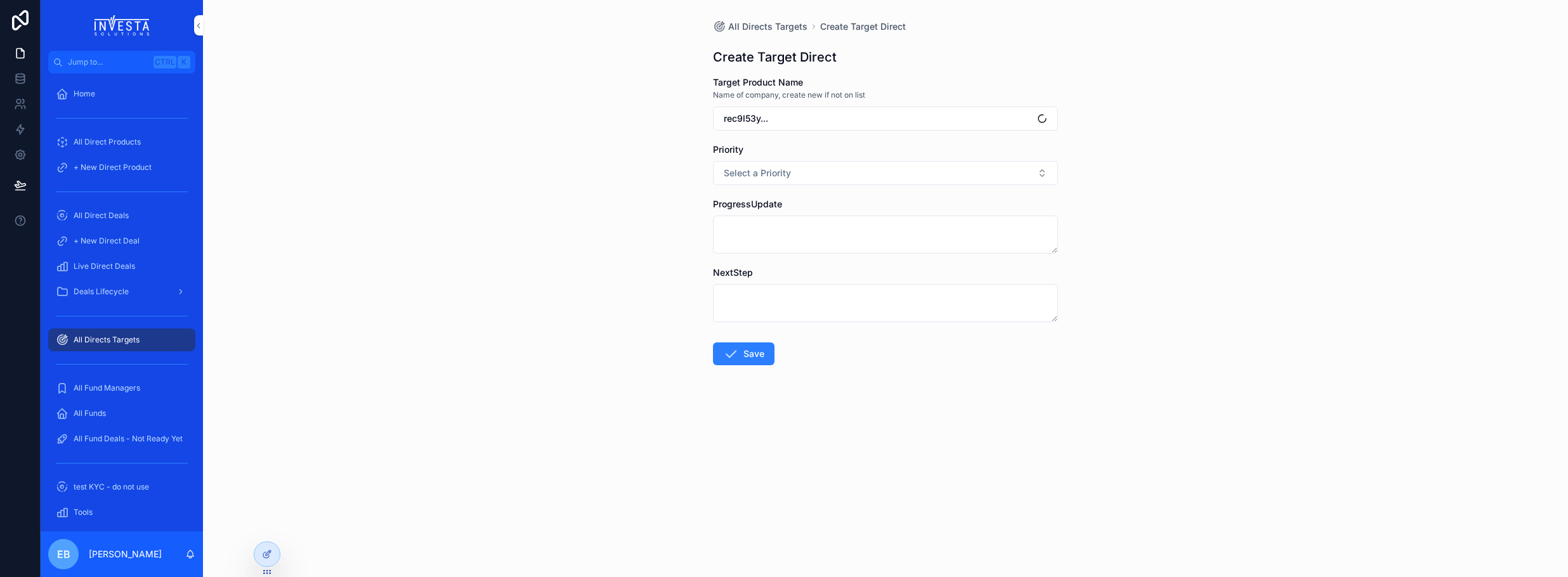
click at [804, 174] on button "Select a Priority" at bounding box center [885, 173] width 345 height 24
click at [833, 244] on div "Low" at bounding box center [885, 243] width 176 height 19
click at [759, 357] on button "Save" at bounding box center [744, 354] width 61 height 23
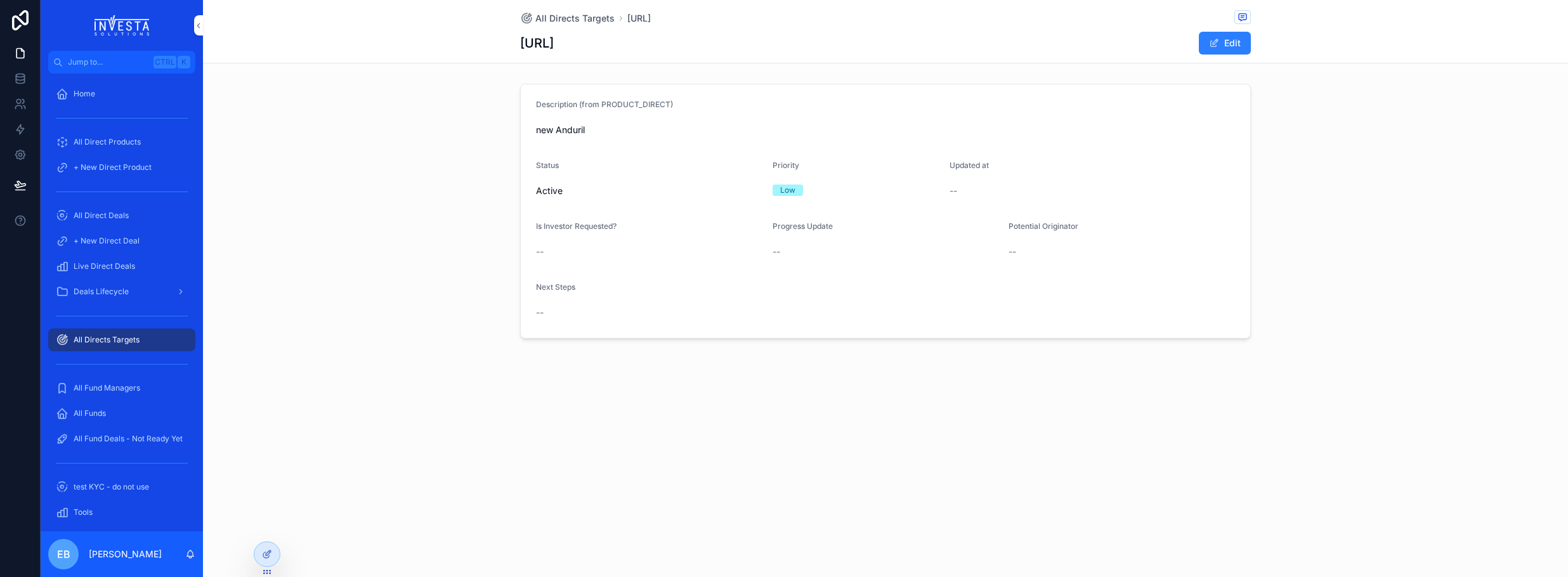
click at [568, 16] on span "All Directs Targets" at bounding box center [574, 19] width 79 height 13
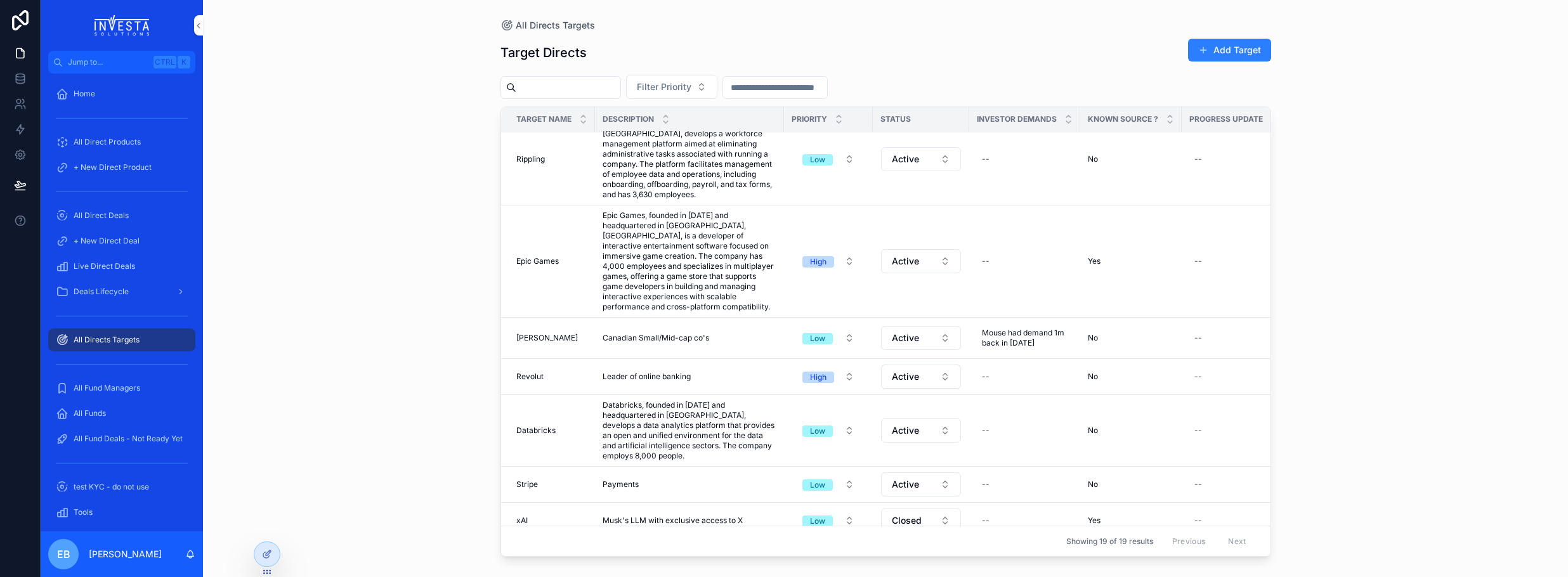
scroll to position [819, 0]
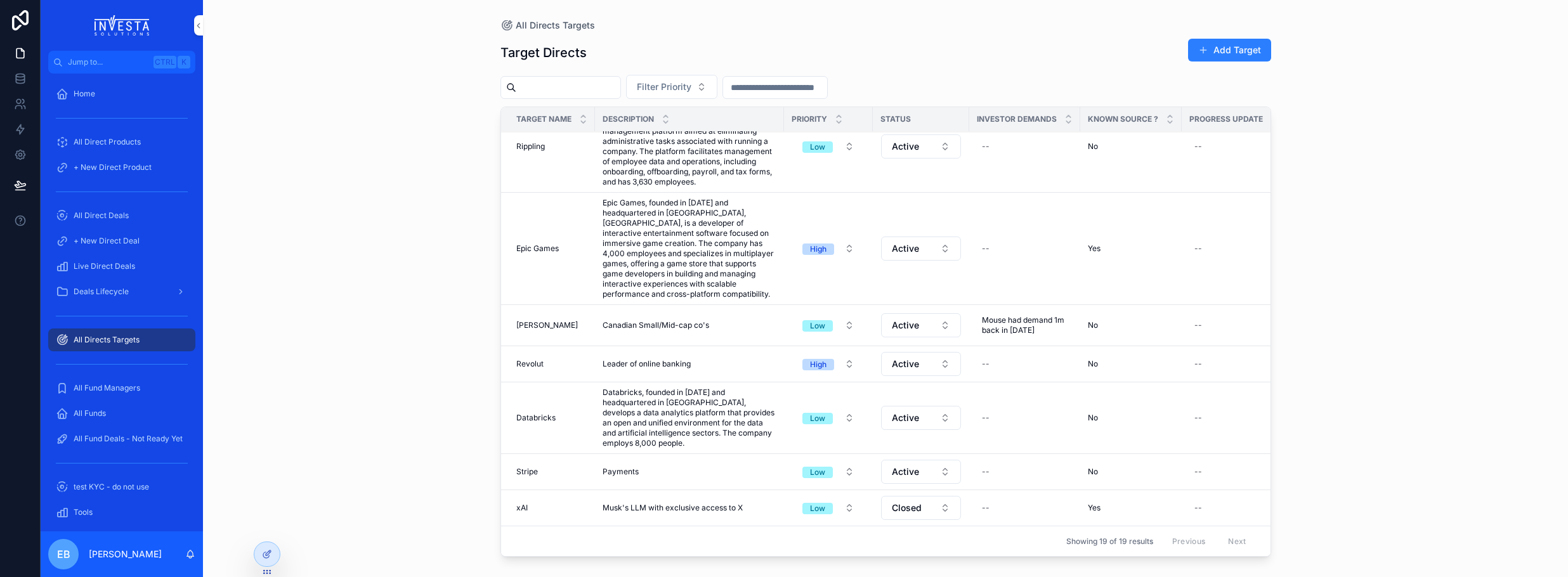
click at [156, 297] on div "Deals Lifecycle" at bounding box center [122, 291] width 132 height 20
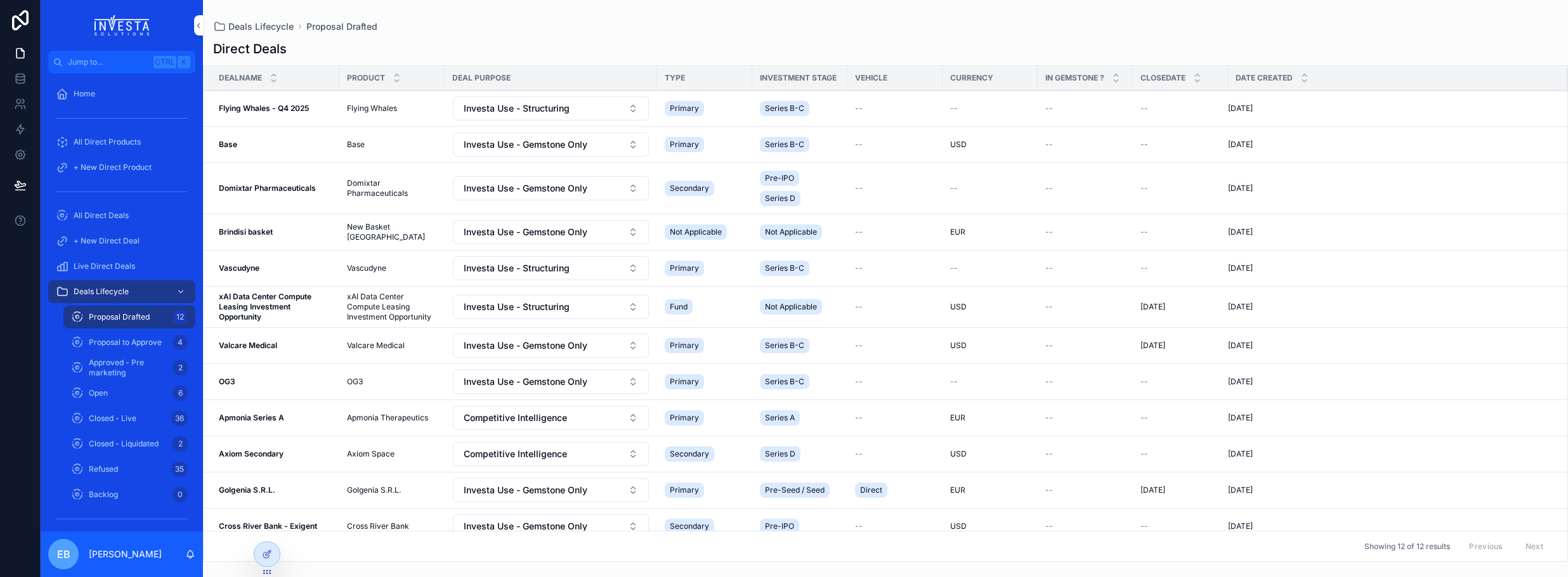
click at [146, 336] on div "Proposal to Approve 4" at bounding box center [128, 342] width 116 height 20
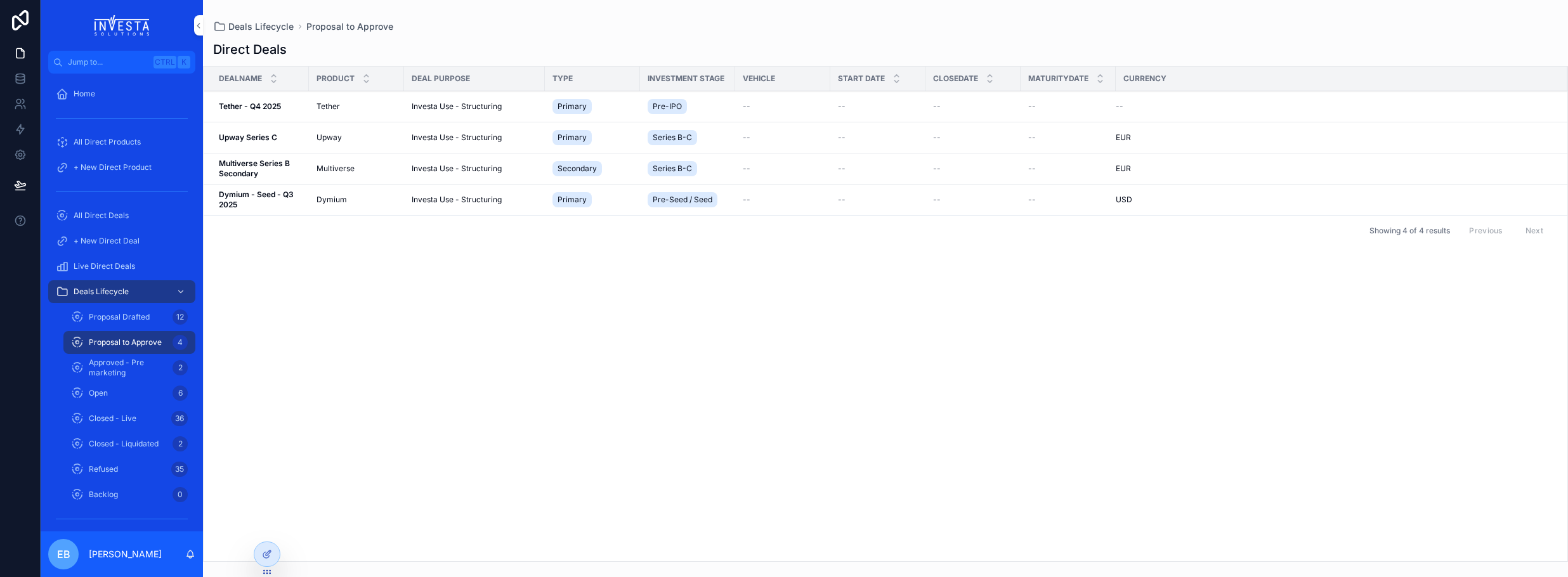
click at [141, 338] on span "Proposal to Approve" at bounding box center [125, 342] width 73 height 10
click at [278, 193] on strong "Dymium - Seed - Q3 2025" at bounding box center [257, 199] width 76 height 20
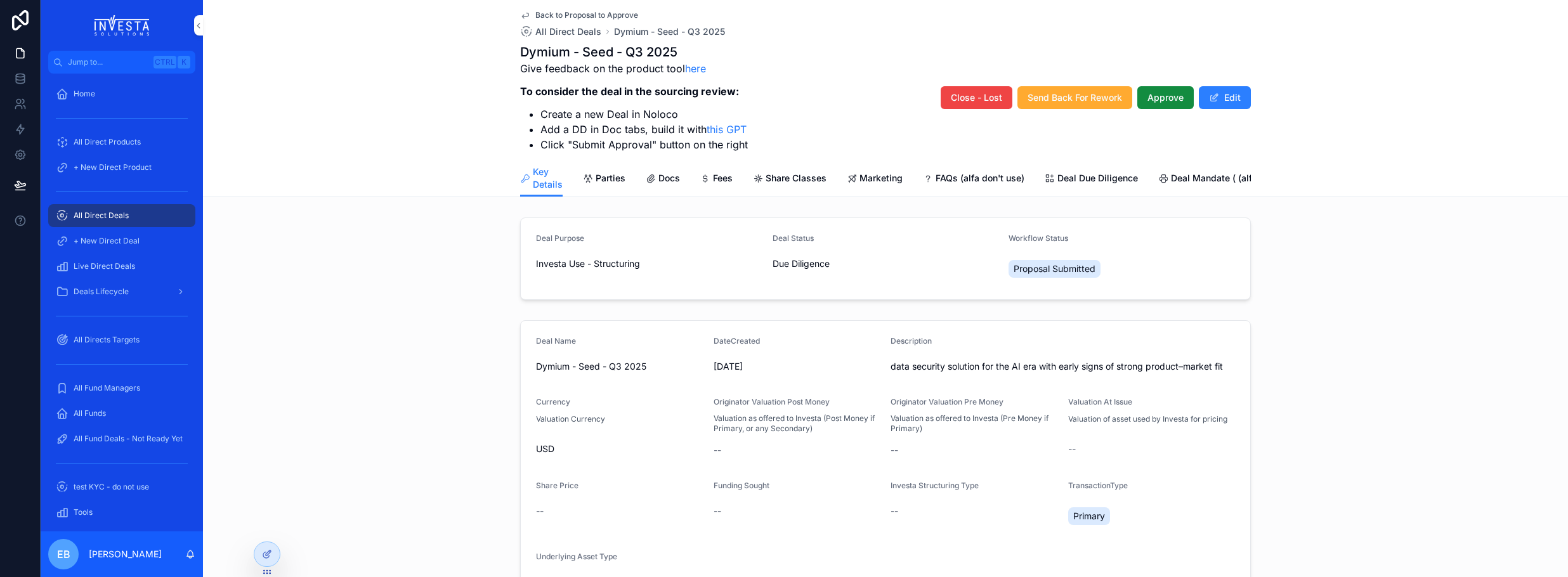
click at [659, 173] on span "Docs" at bounding box center [669, 179] width 21 height 13
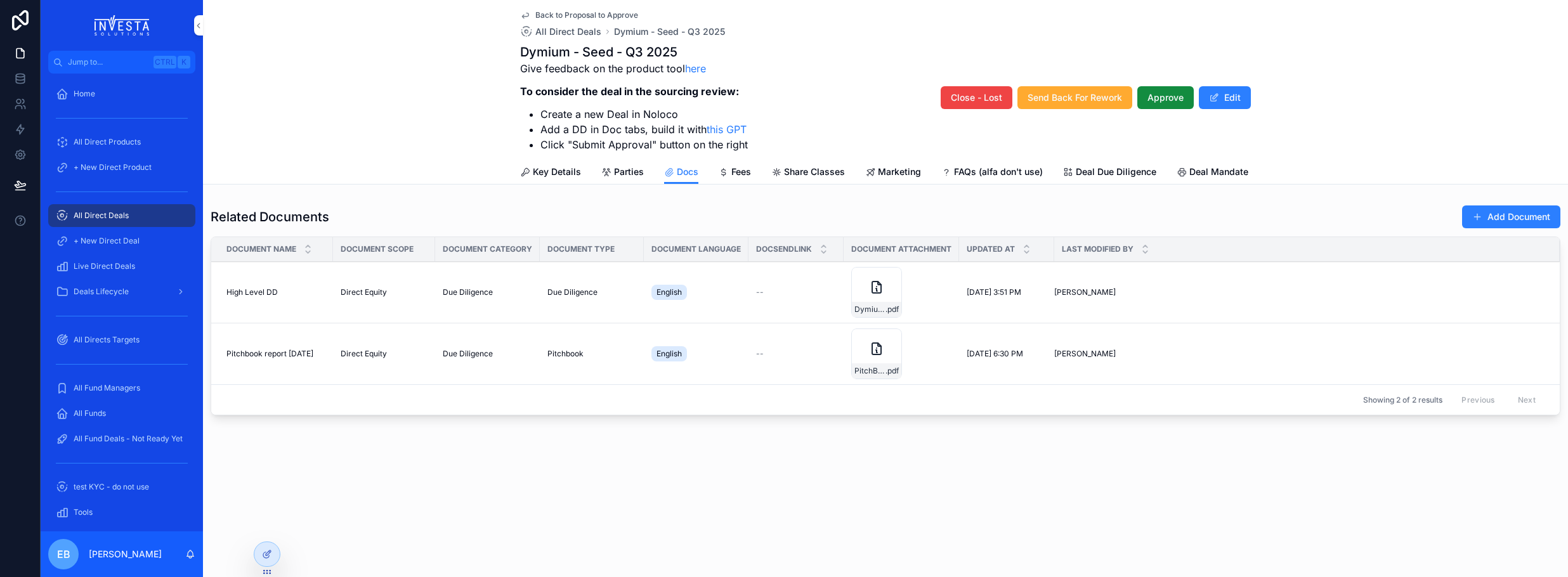
click at [520, 11] on div "Back to Proposal to Approve All Direct Deals Dymium - Seed - Q3 2025 Dymium - S…" at bounding box center [885, 92] width 1365 height 184
click at [527, 13] on icon "scrollable content" at bounding box center [524, 15] width 10 height 10
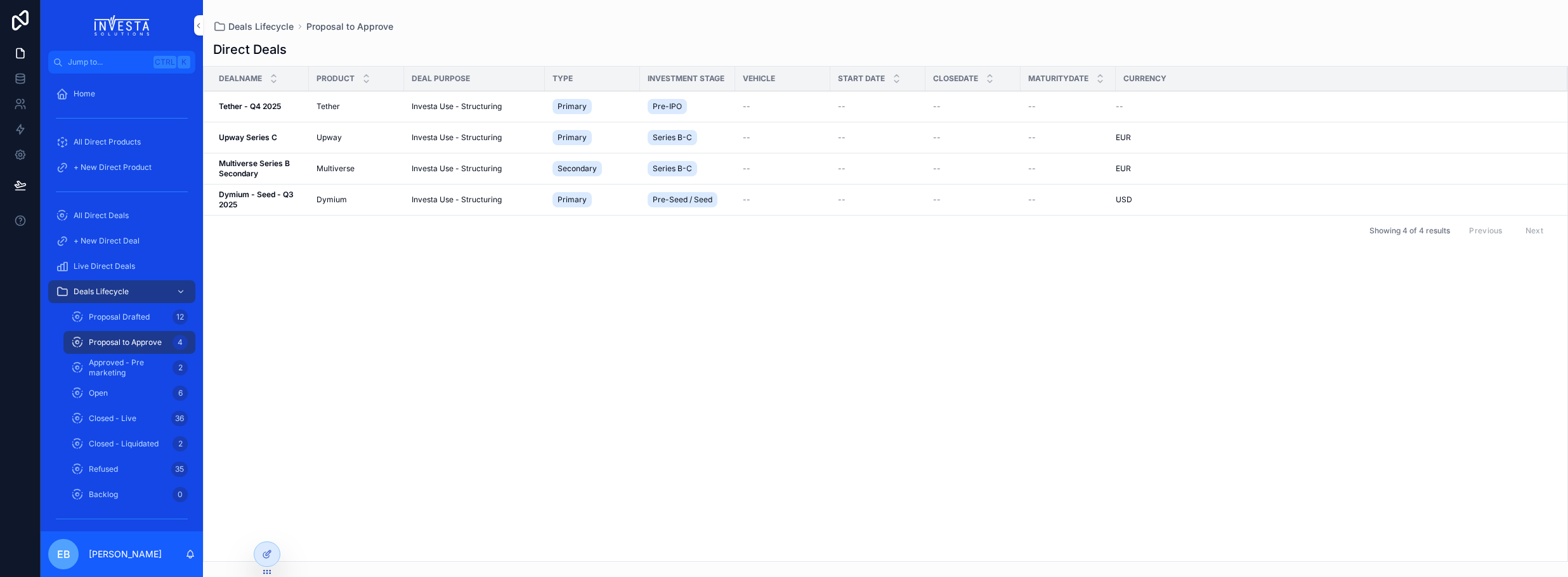
click at [245, 106] on strong "Tether - Q4 2025" at bounding box center [250, 106] width 62 height 9
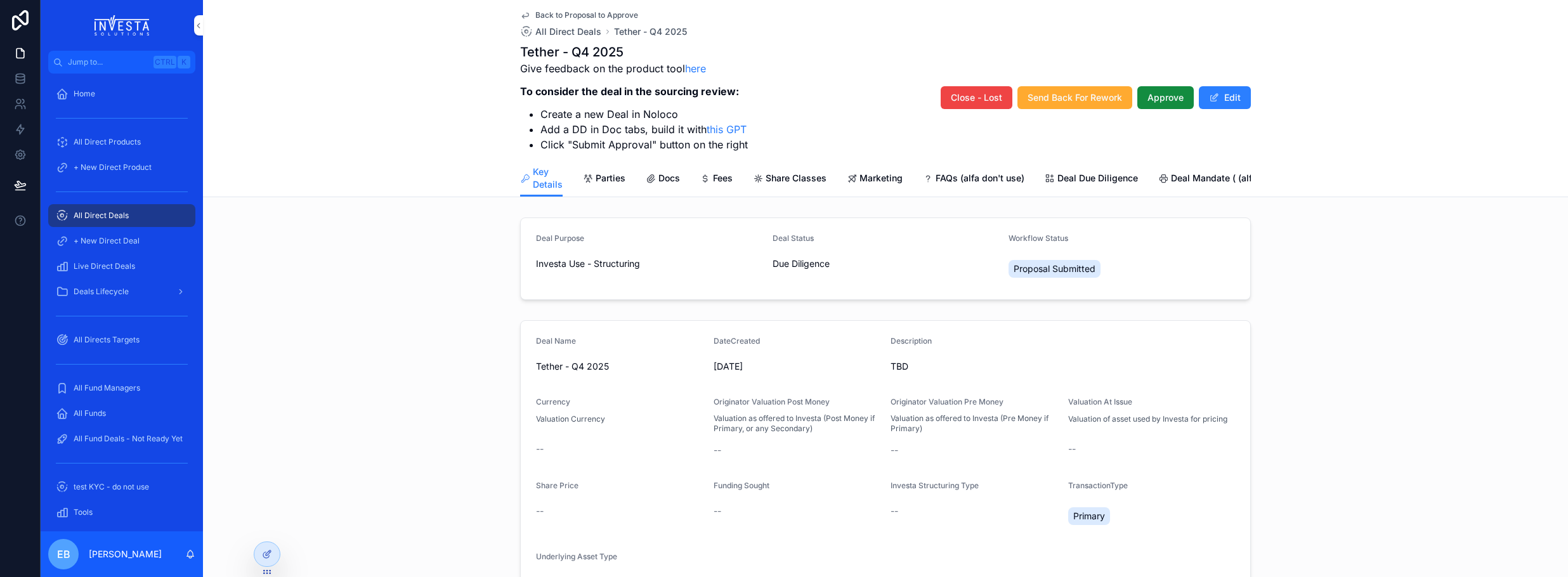
click at [669, 176] on span "Docs" at bounding box center [669, 179] width 21 height 13
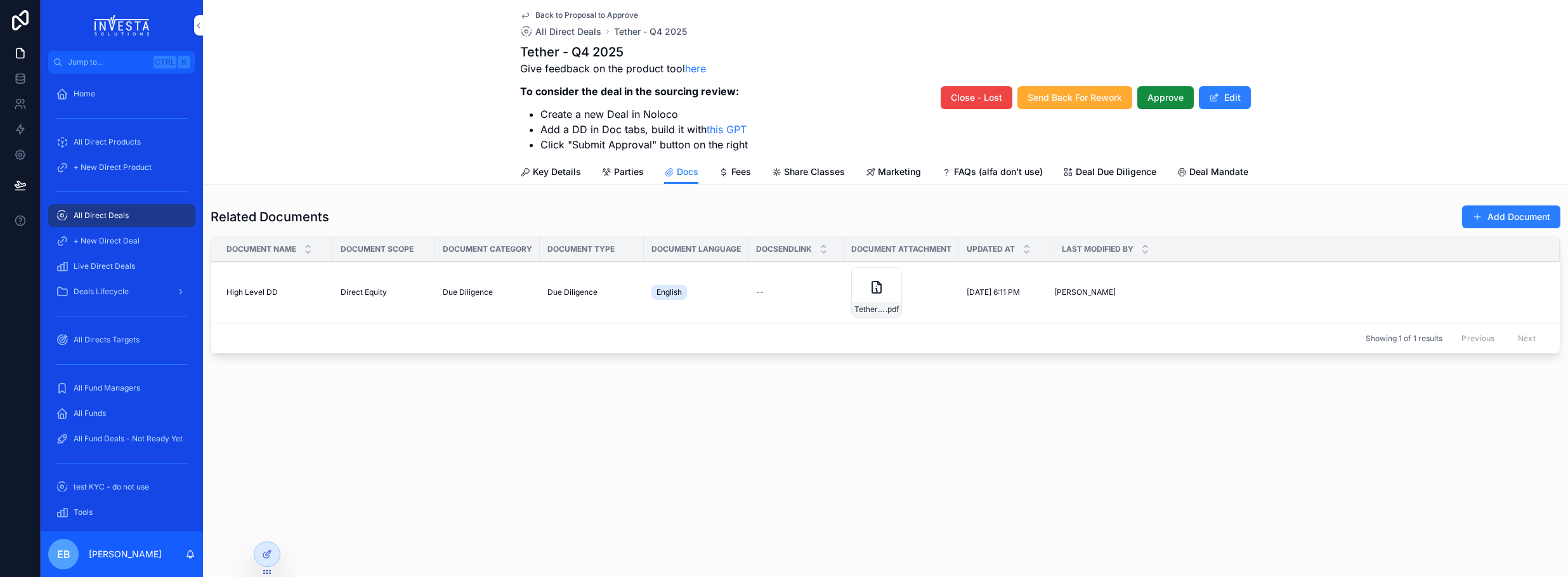
click at [873, 295] on icon "scrollable content" at bounding box center [876, 287] width 15 height 15
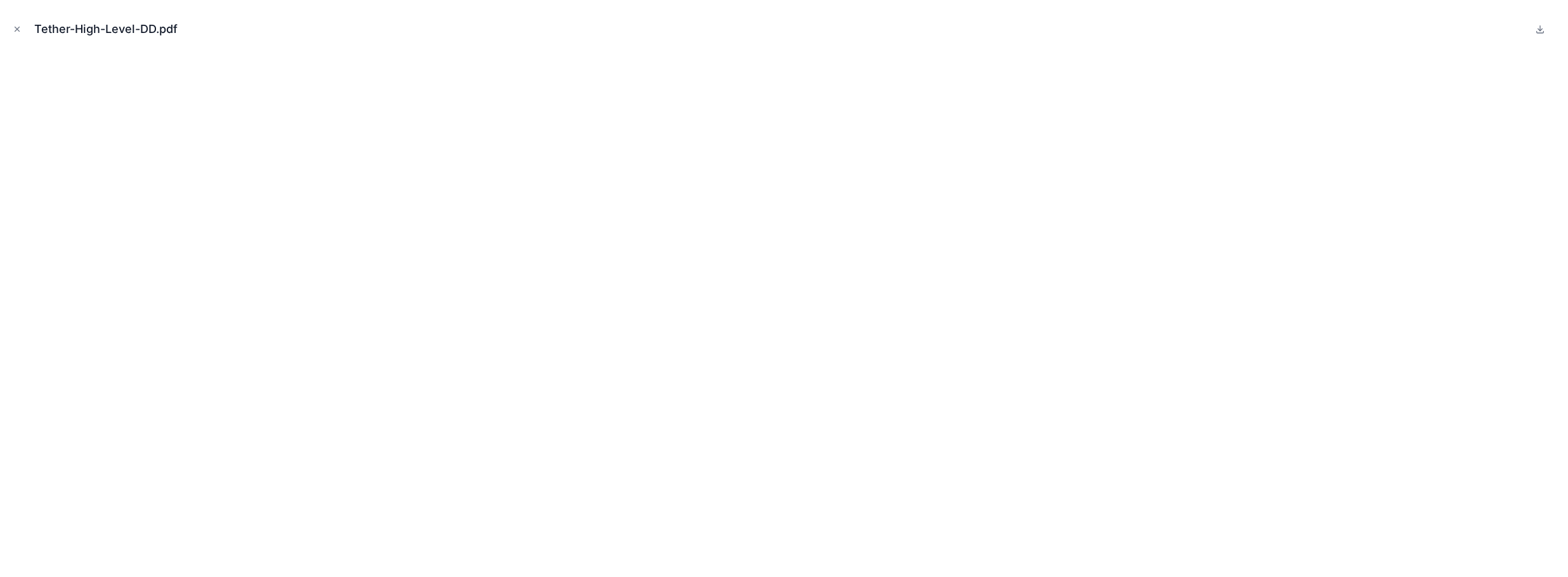
click at [12, 33] on button "Close modal" at bounding box center [17, 29] width 14 height 14
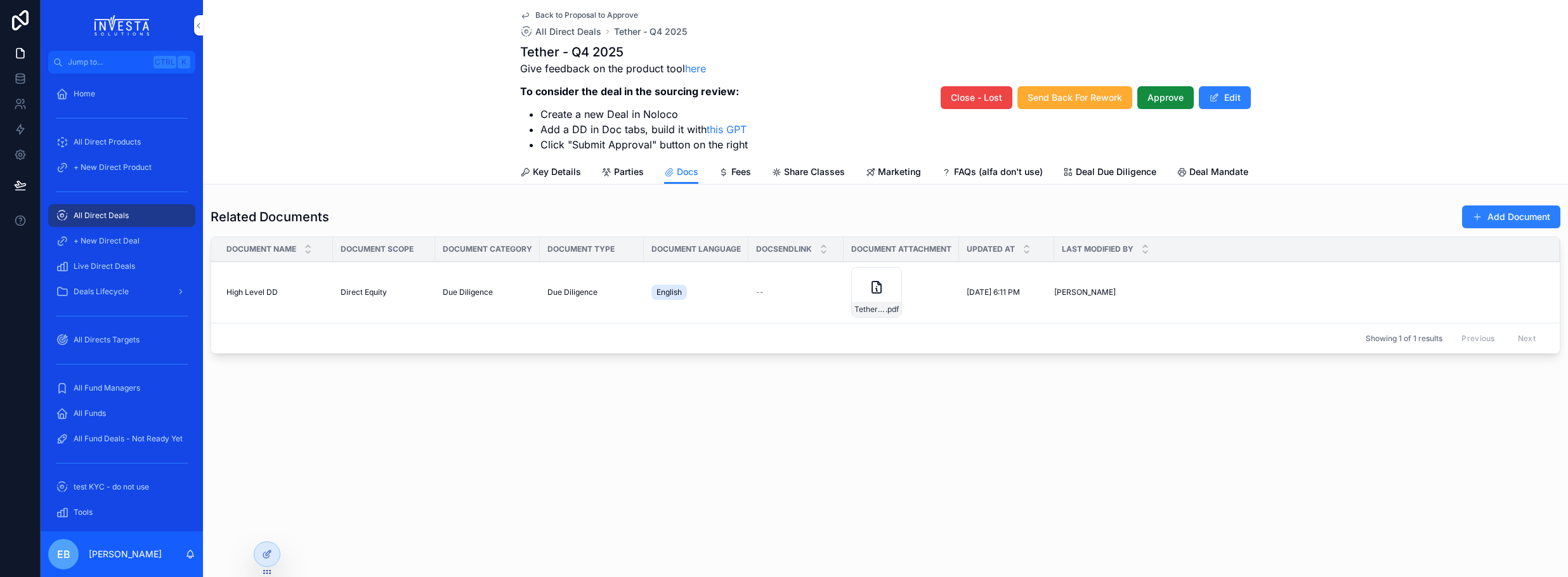
click at [128, 291] on span "Deals Lifecycle" at bounding box center [101, 291] width 55 height 10
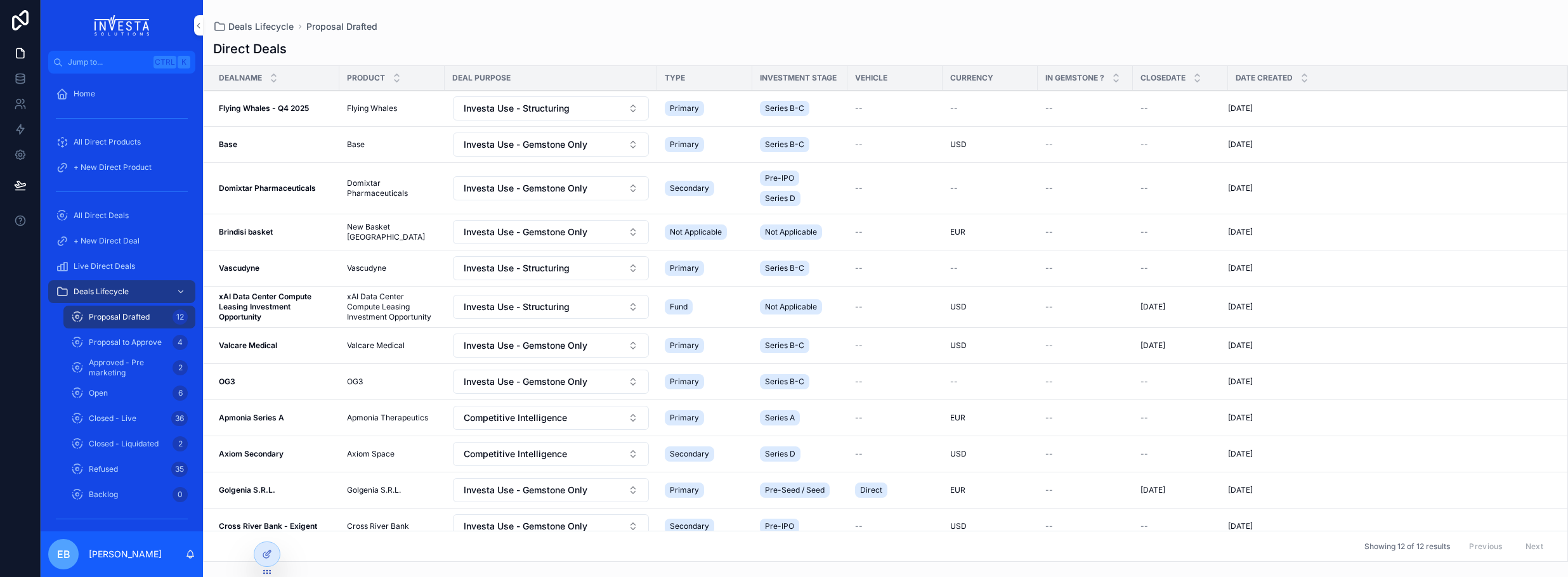
click at [148, 338] on span "Proposal to Approve" at bounding box center [125, 342] width 73 height 10
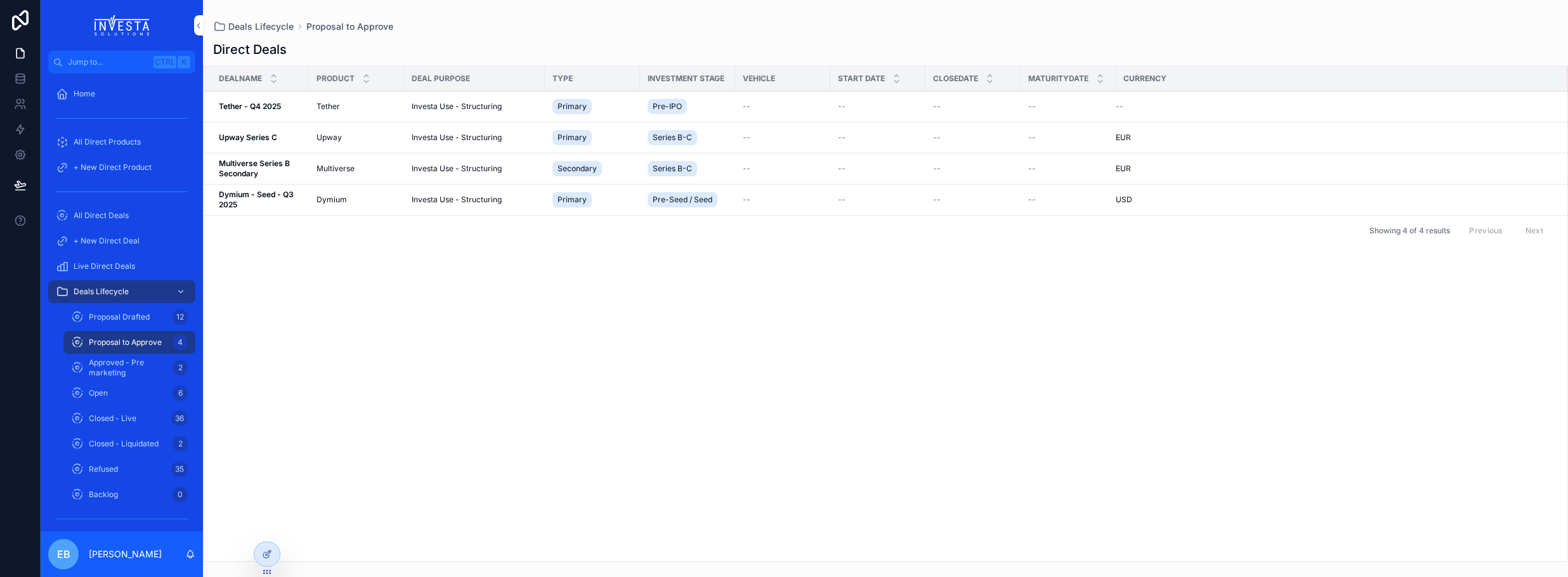
click at [251, 132] on strong "Upway Series C" at bounding box center [248, 137] width 59 height 9
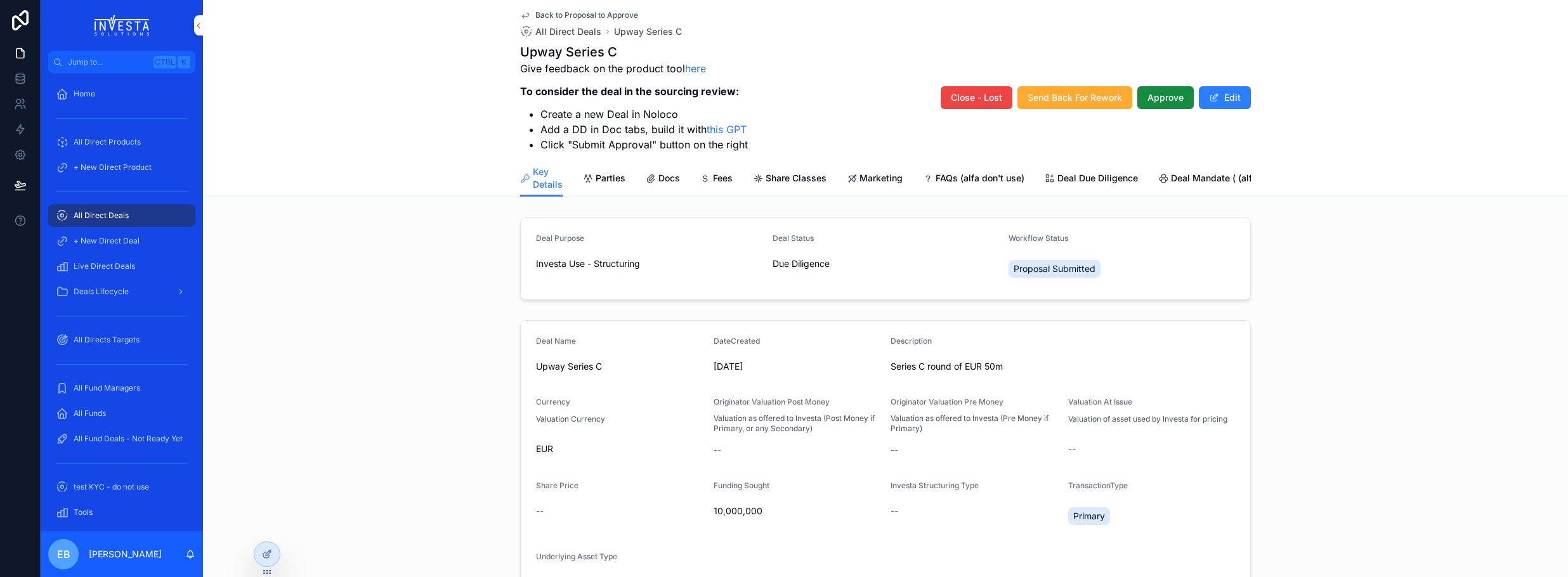
click at [665, 170] on link "Docs" at bounding box center [662, 179] width 34 height 25
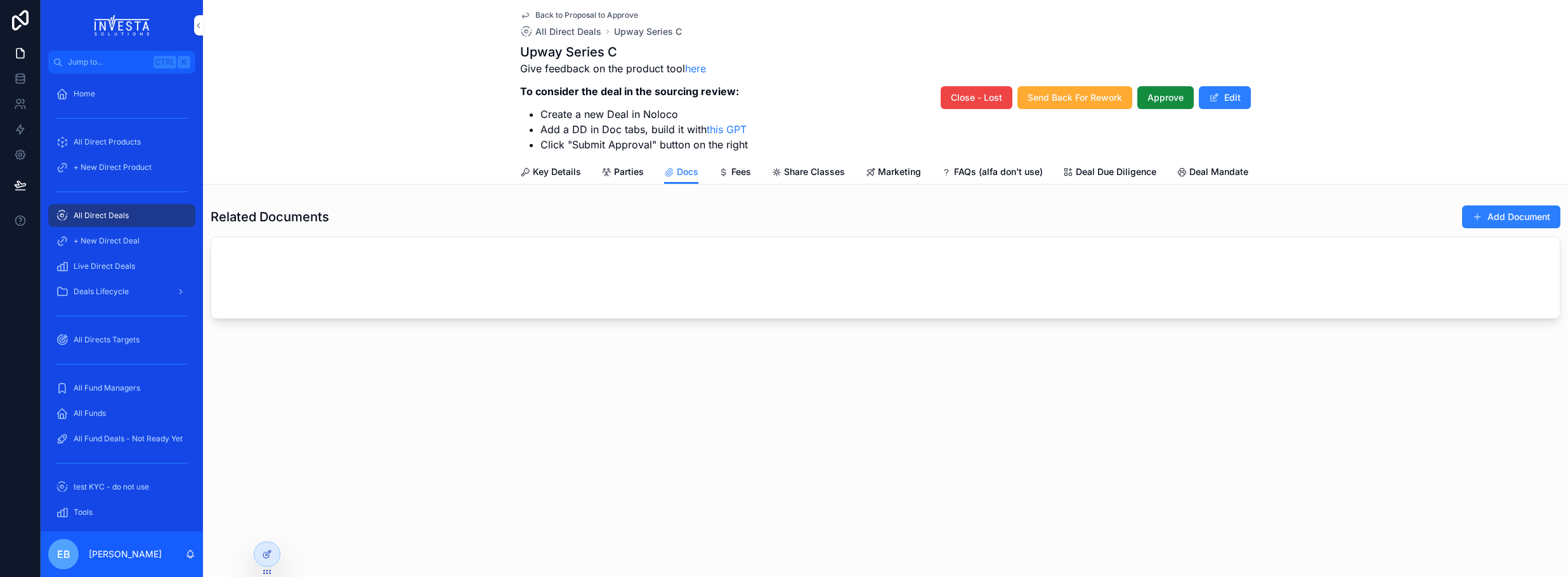
click at [521, 15] on icon "scrollable content" at bounding box center [524, 15] width 10 height 10
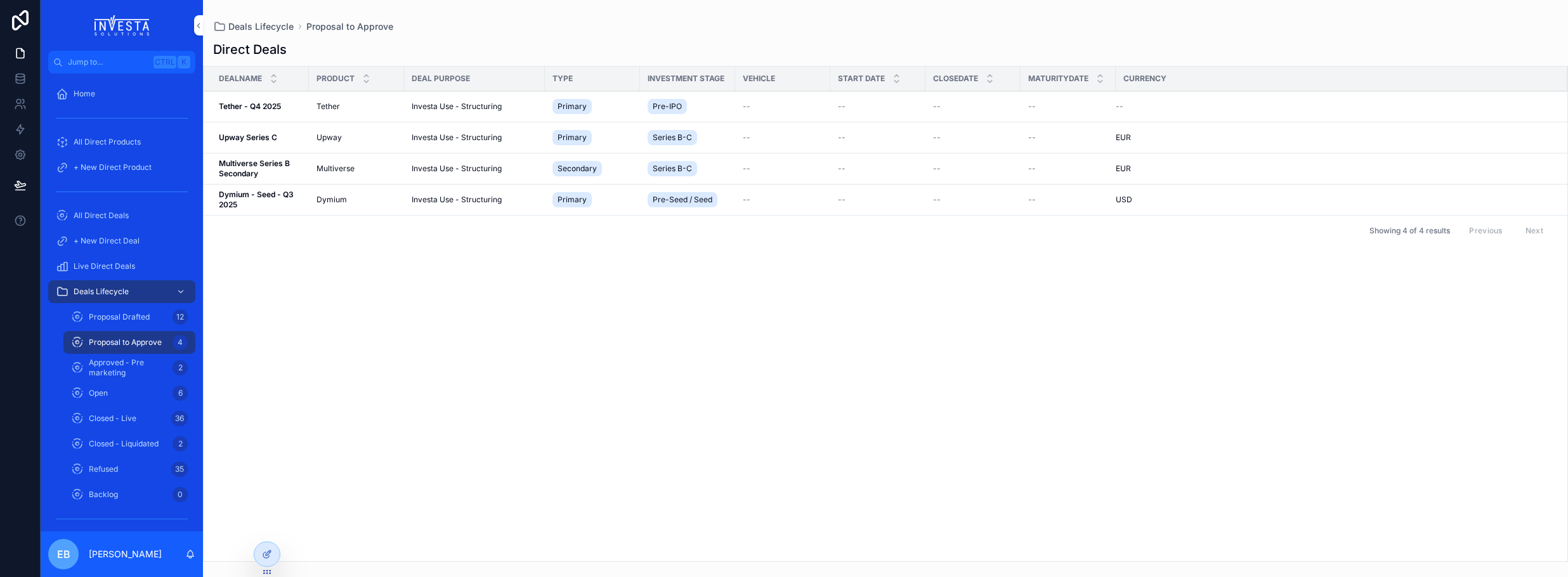
click at [260, 167] on strong "Multiverse Series B Secondary" at bounding box center [255, 168] width 73 height 20
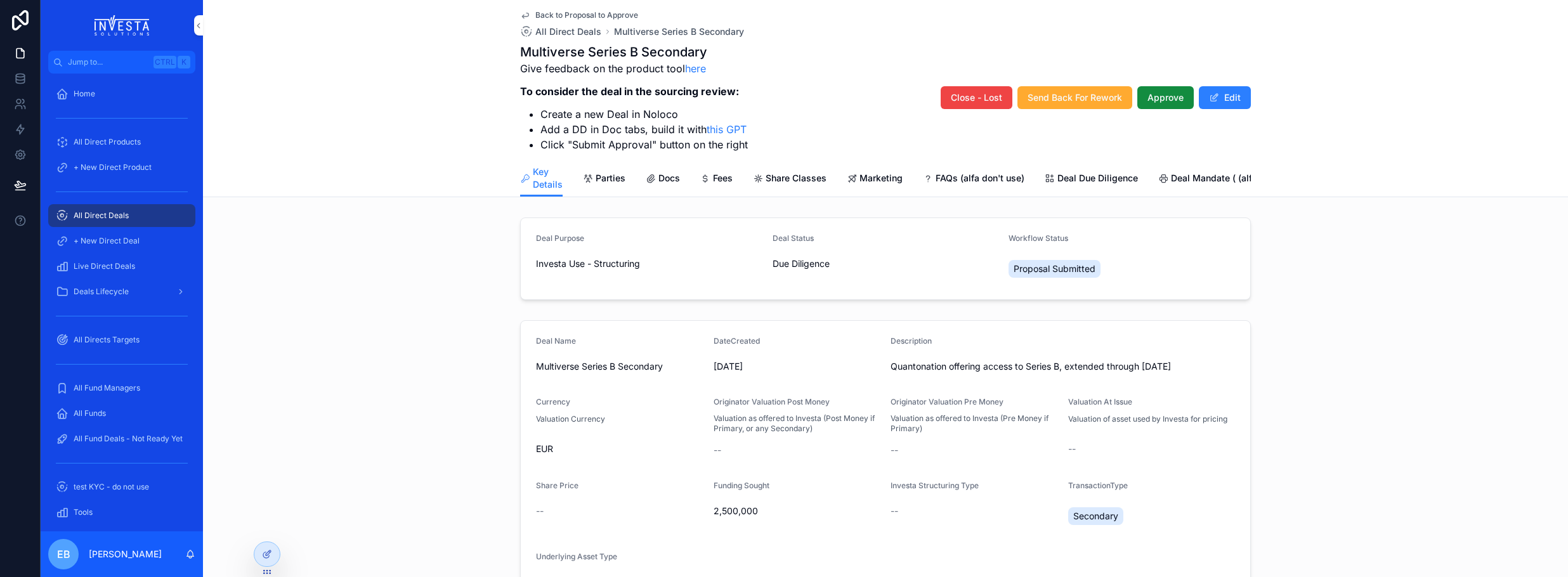
click at [662, 178] on span "Docs" at bounding box center [669, 179] width 21 height 13
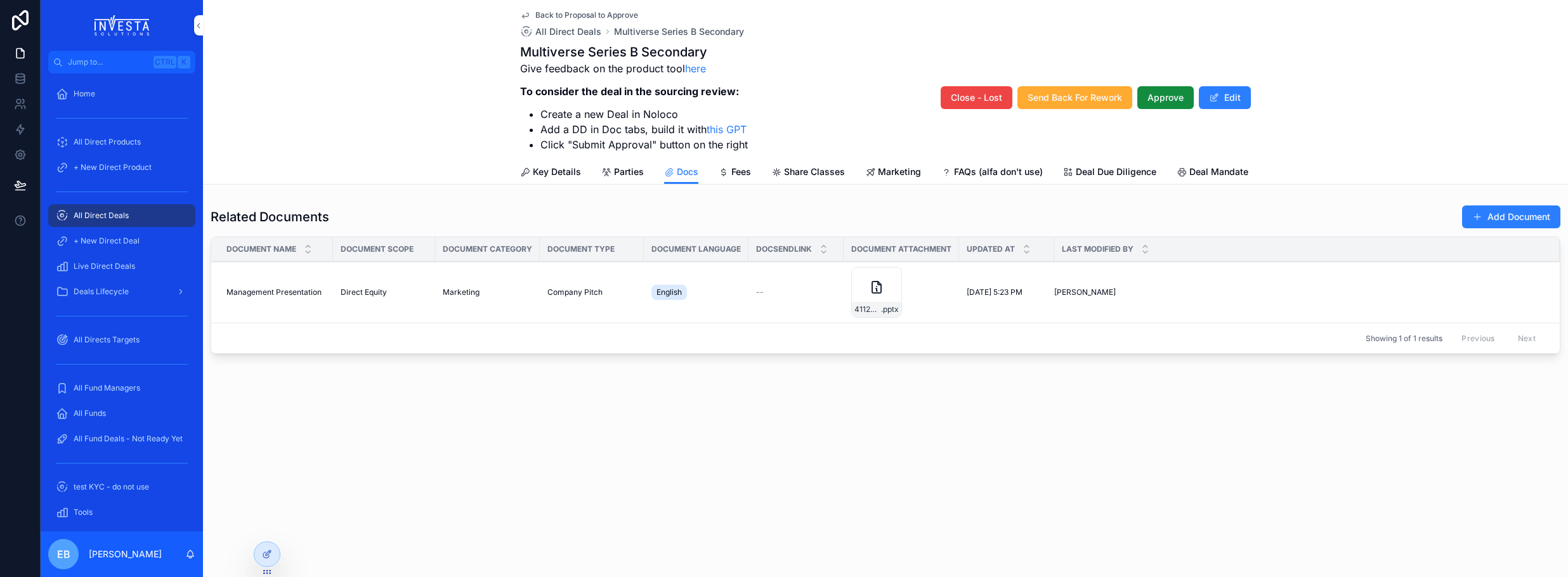
click at [880, 293] on icon "scrollable content" at bounding box center [876, 287] width 9 height 11
